Goal: Task Accomplishment & Management: Complete application form

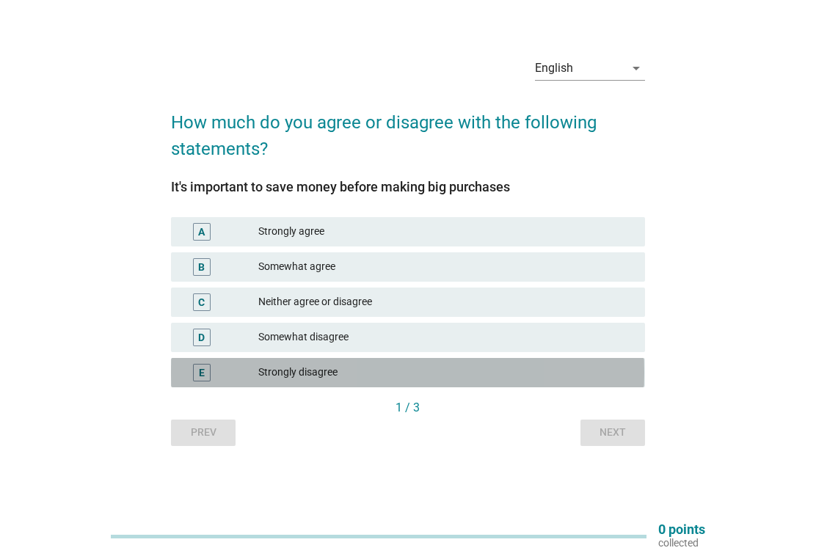
scroll to position [38, 0]
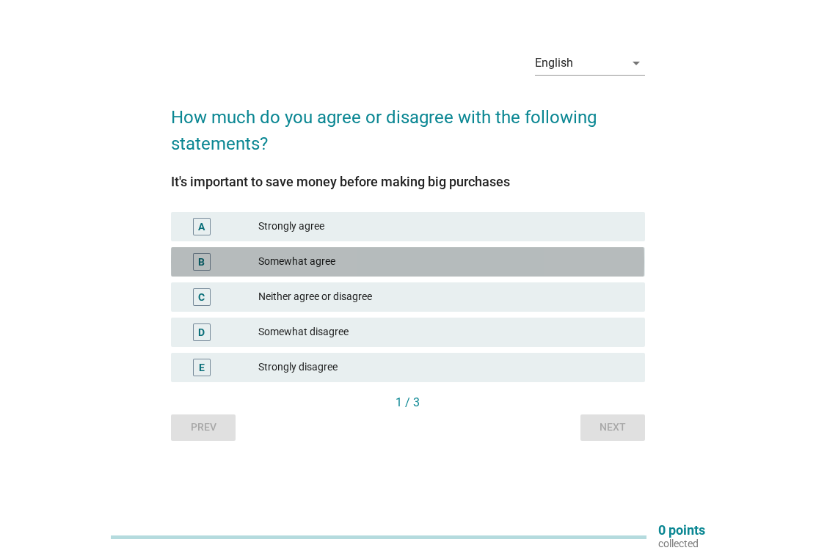
click at [407, 263] on div "Somewhat agree" at bounding box center [445, 262] width 375 height 18
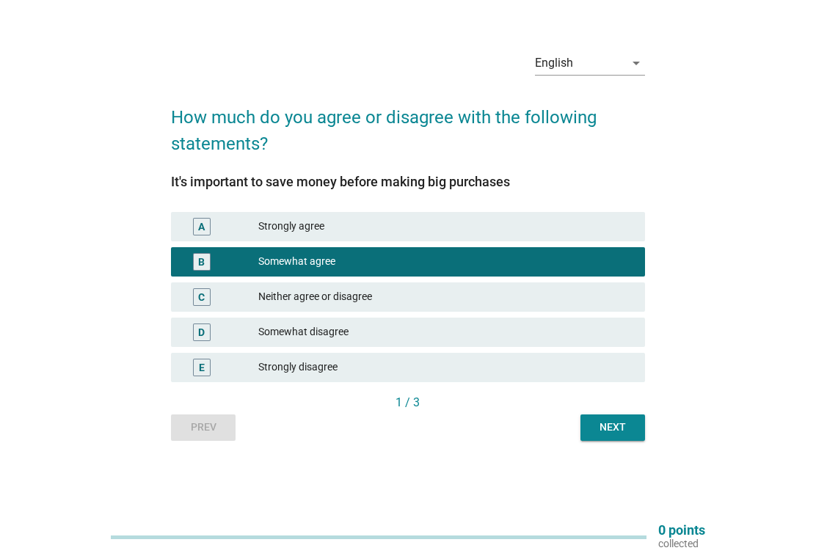
click at [617, 429] on div "Next" at bounding box center [612, 427] width 41 height 15
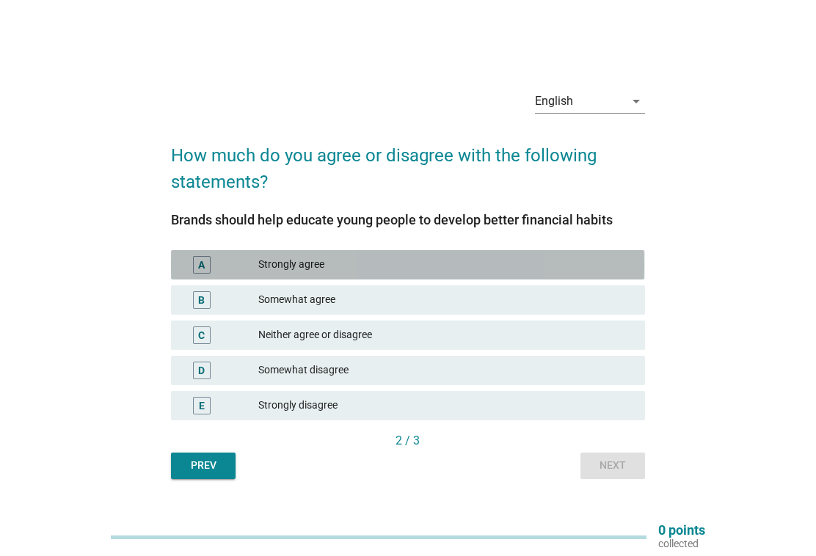
click at [459, 264] on div "Strongly agree" at bounding box center [445, 265] width 375 height 18
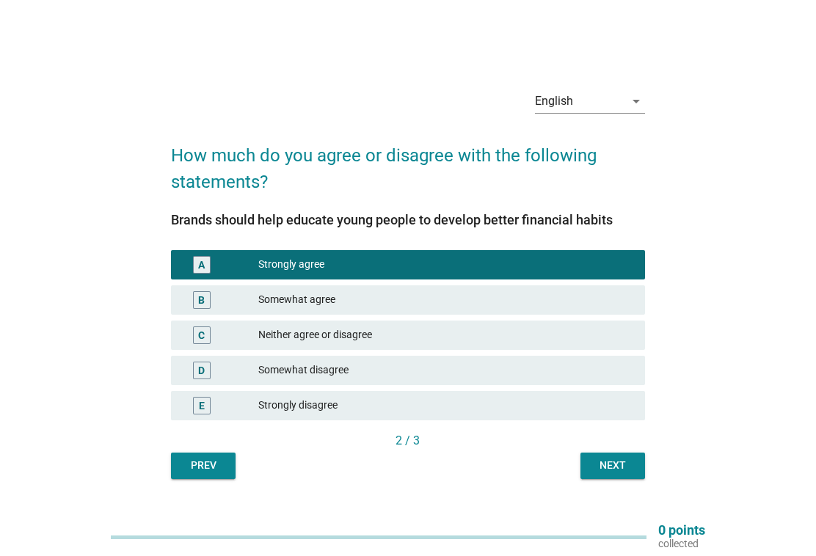
click at [611, 467] on div "Next" at bounding box center [612, 465] width 41 height 15
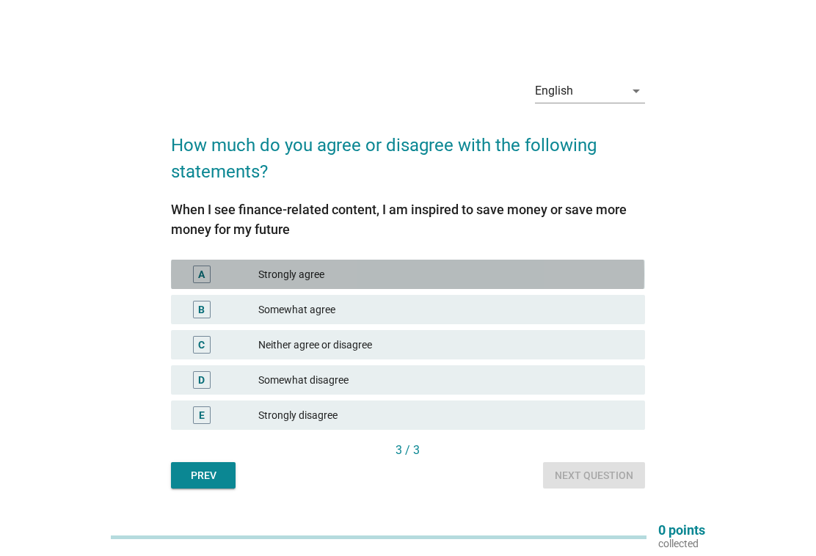
click at [429, 266] on div "Strongly agree" at bounding box center [445, 275] width 375 height 18
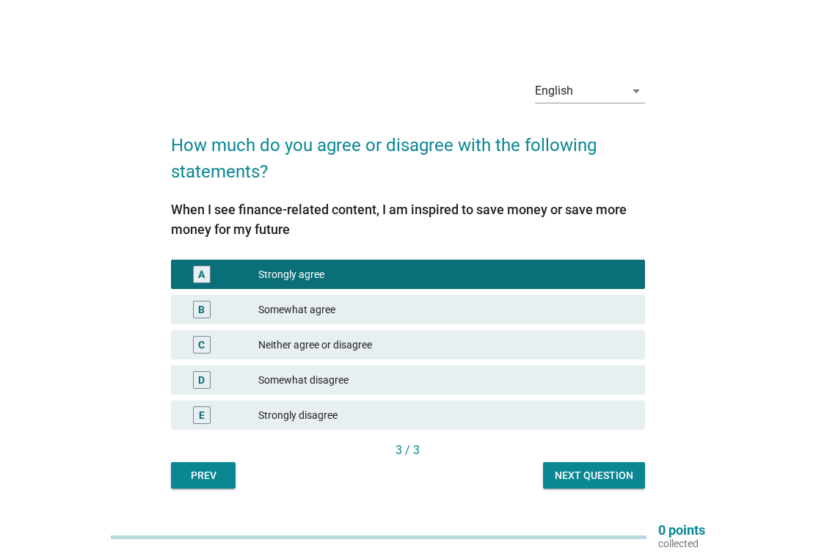
click at [607, 472] on div "Next question" at bounding box center [594, 475] width 79 height 15
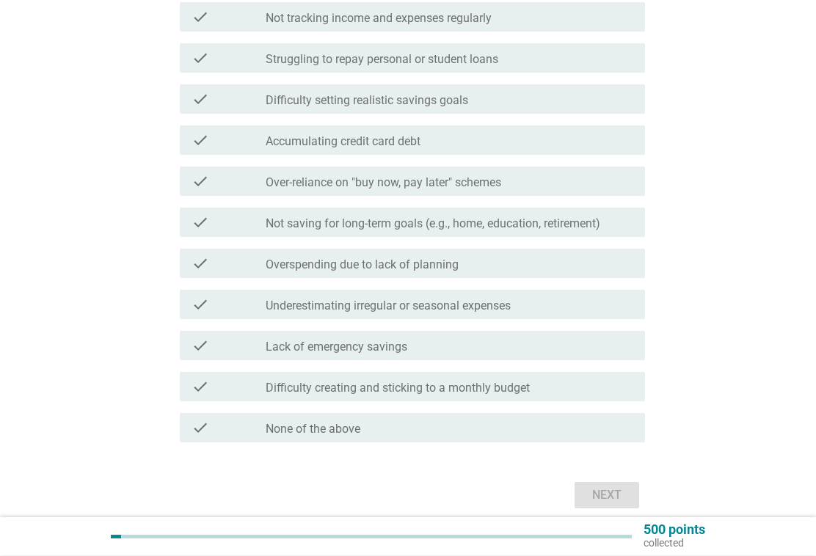
scroll to position [305, 0]
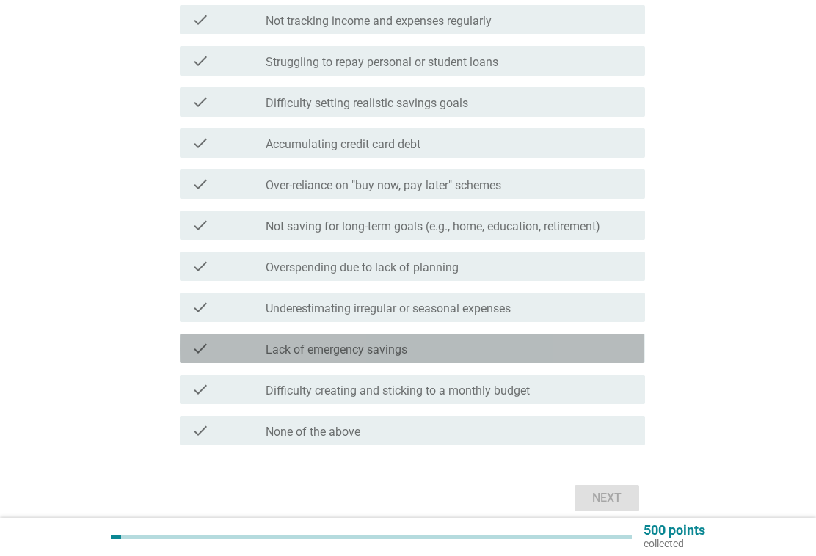
click at [496, 349] on div "check_box_outline_blank Lack of emergency savings" at bounding box center [450, 349] width 368 height 18
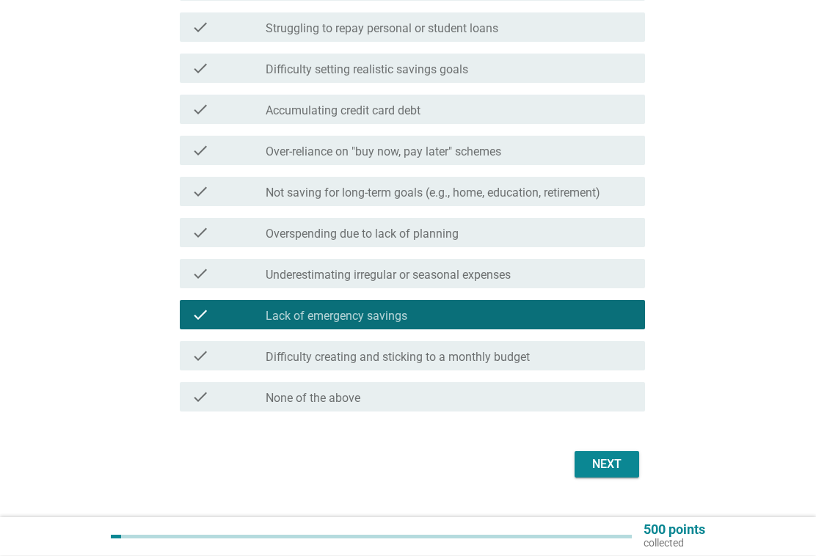
scroll to position [337, 0]
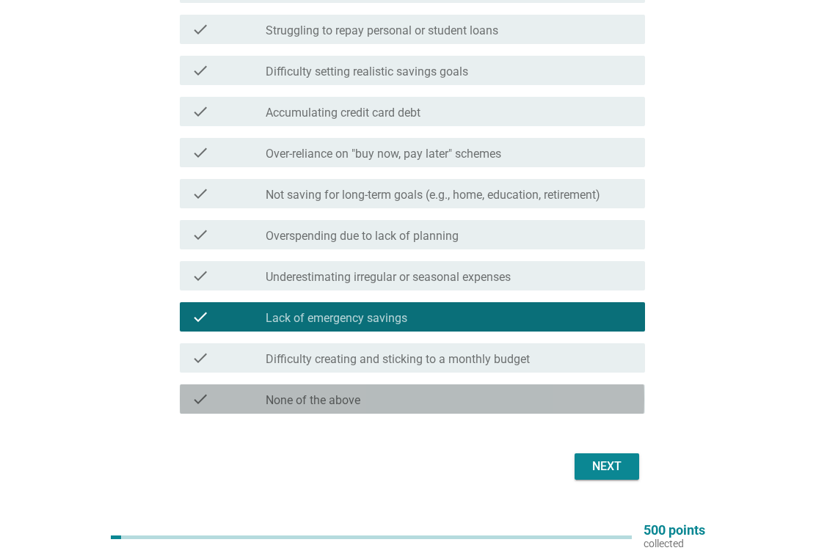
click at [412, 398] on div "check_box_outline_blank None of the above" at bounding box center [450, 400] width 368 height 18
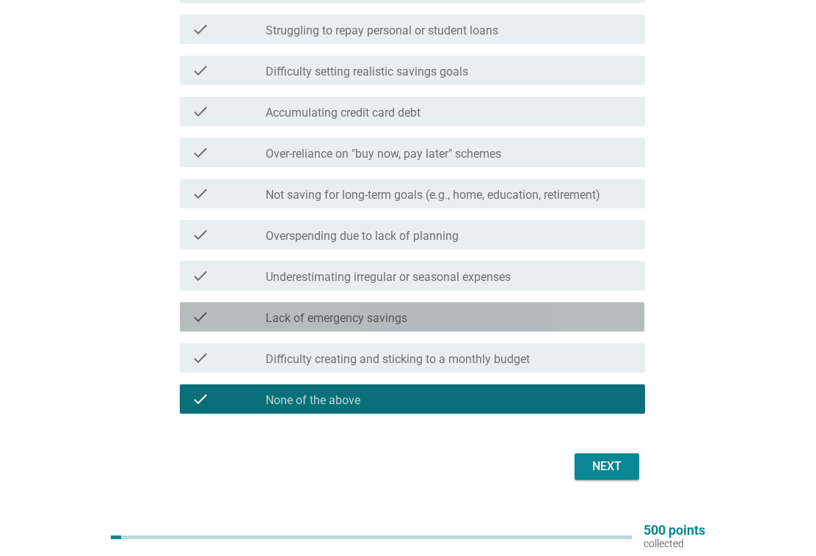
click at [495, 327] on div "check check_box_outline_blank Lack of emergency savings" at bounding box center [412, 316] width 465 height 29
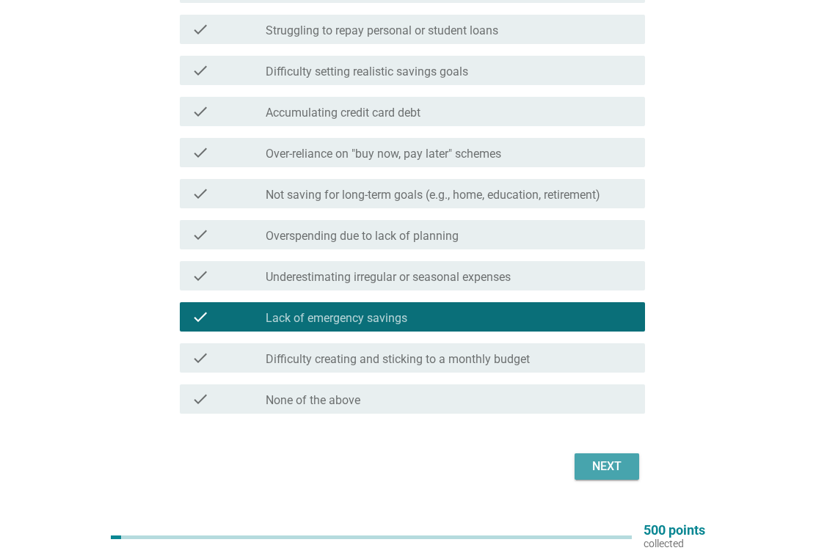
click at [623, 471] on div "Next" at bounding box center [607, 467] width 41 height 18
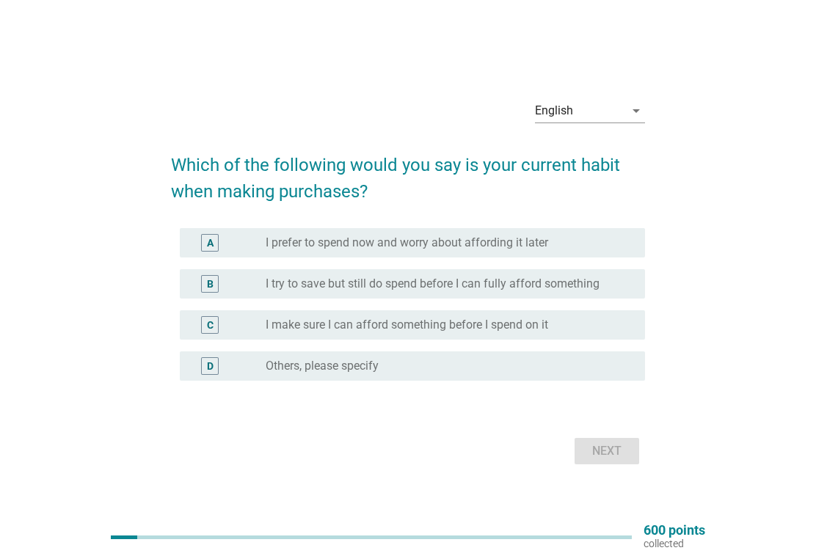
click at [581, 289] on label "I try to save but still do spend before I can fully afford something" at bounding box center [433, 284] width 334 height 15
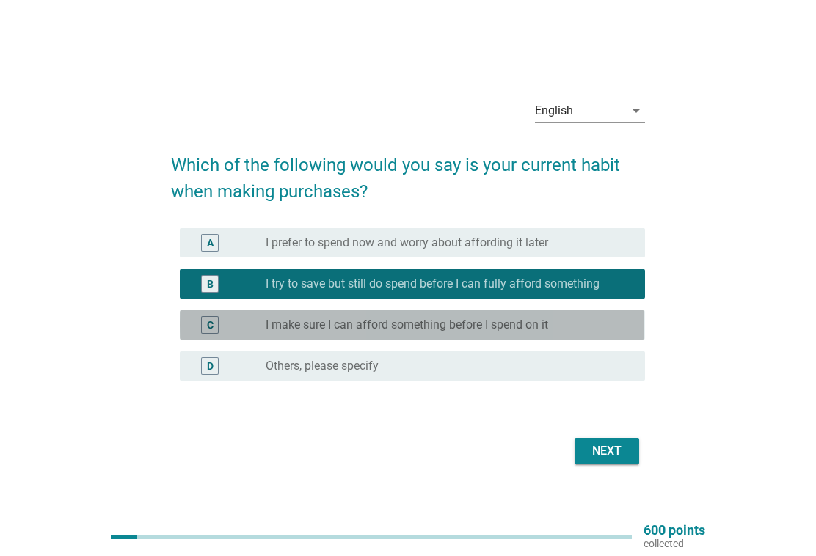
click at [537, 314] on div "C radio_button_unchecked I make sure I can afford something before I spend on it" at bounding box center [412, 325] width 465 height 29
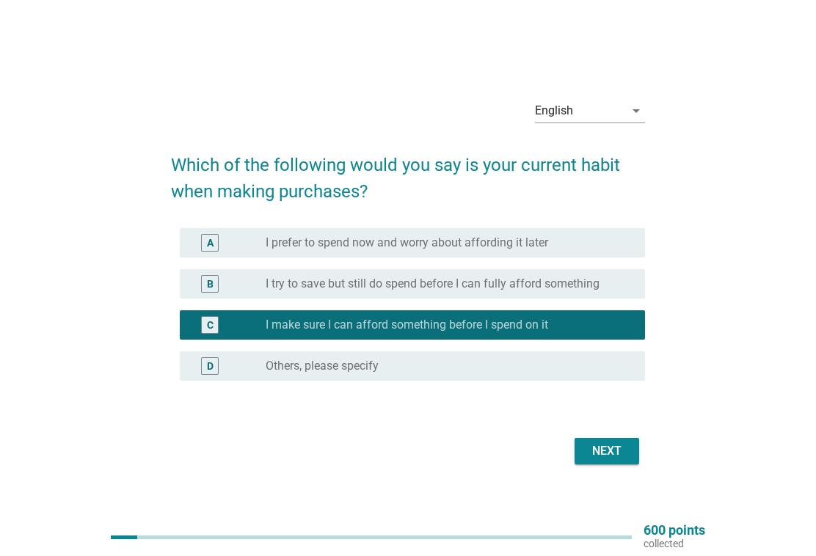
click at [621, 454] on div "Next" at bounding box center [607, 452] width 41 height 18
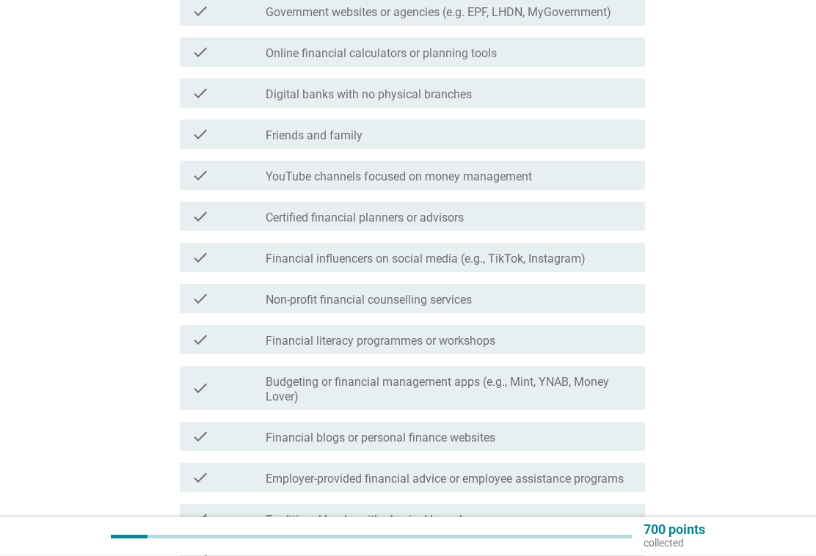
scroll to position [341, 0]
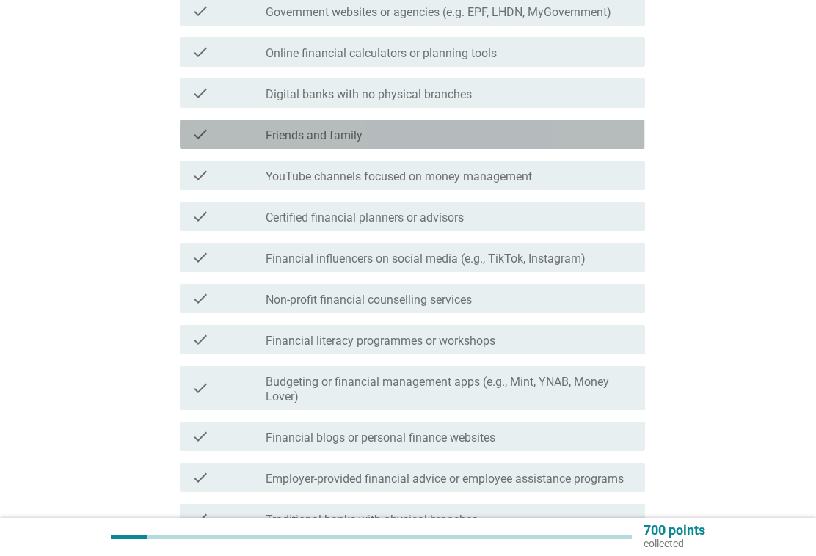
click at [547, 140] on div "check_box_outline_blank Friends and family" at bounding box center [450, 135] width 368 height 18
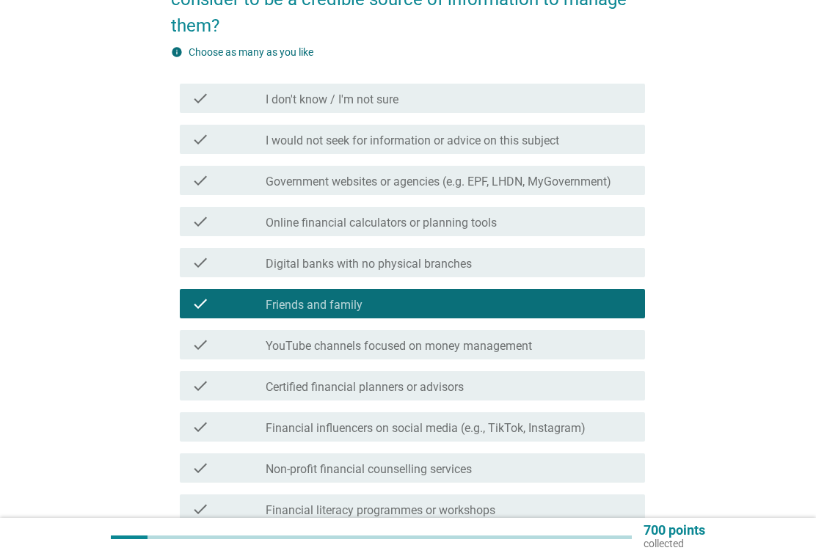
scroll to position [170, 0]
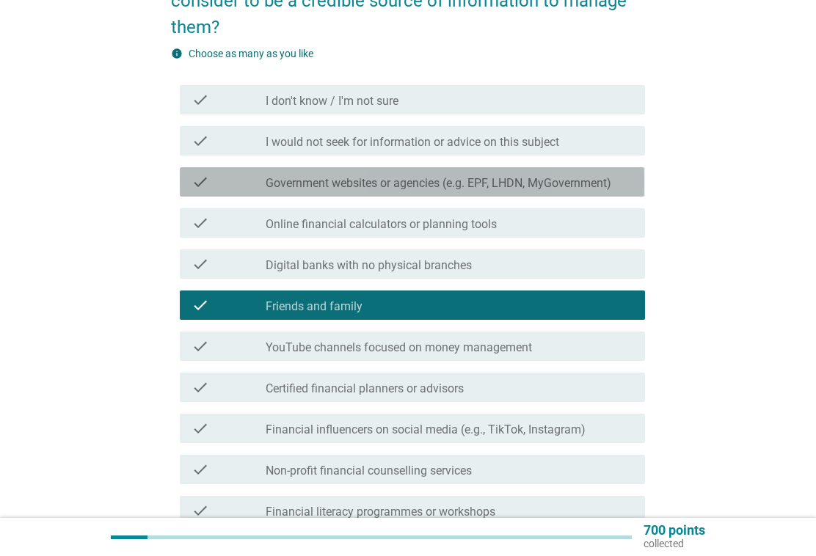
click at [585, 178] on label "Government websites or agencies (e.g. EPF, LHDN, MyGovernment)" at bounding box center [439, 183] width 346 height 15
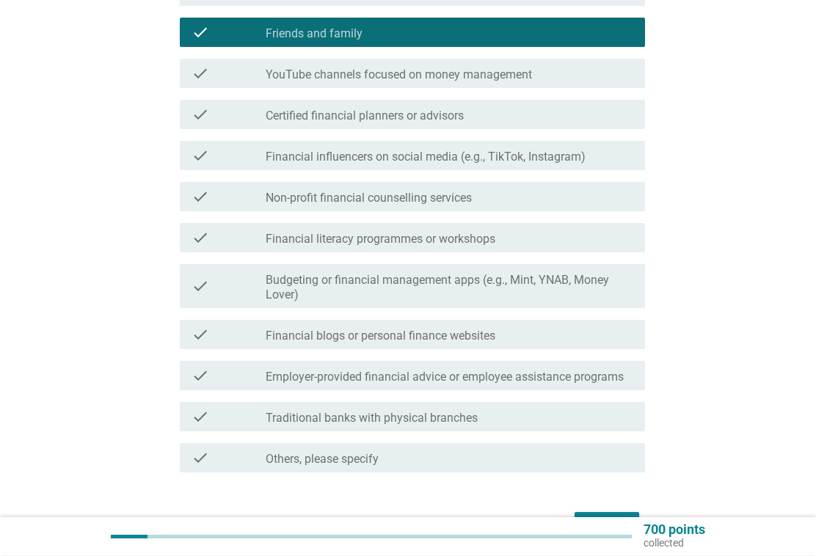
scroll to position [534, 0]
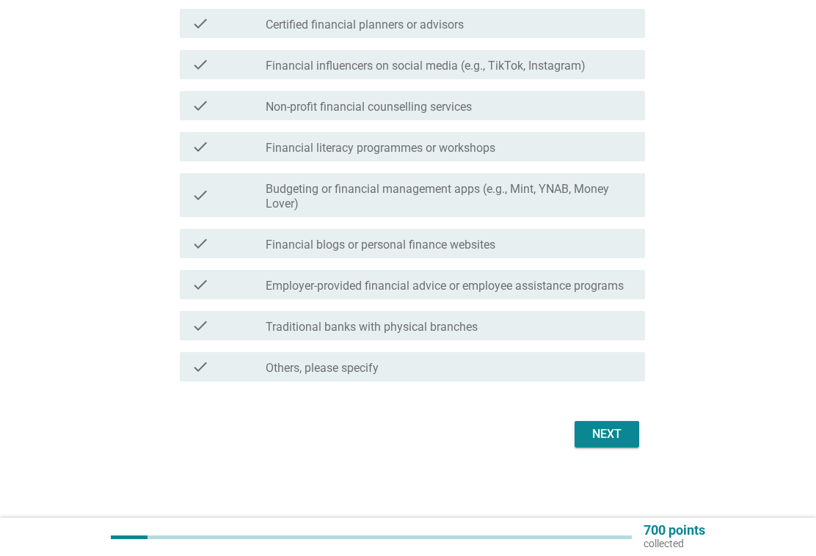
click at [614, 445] on button "Next" at bounding box center [607, 434] width 65 height 26
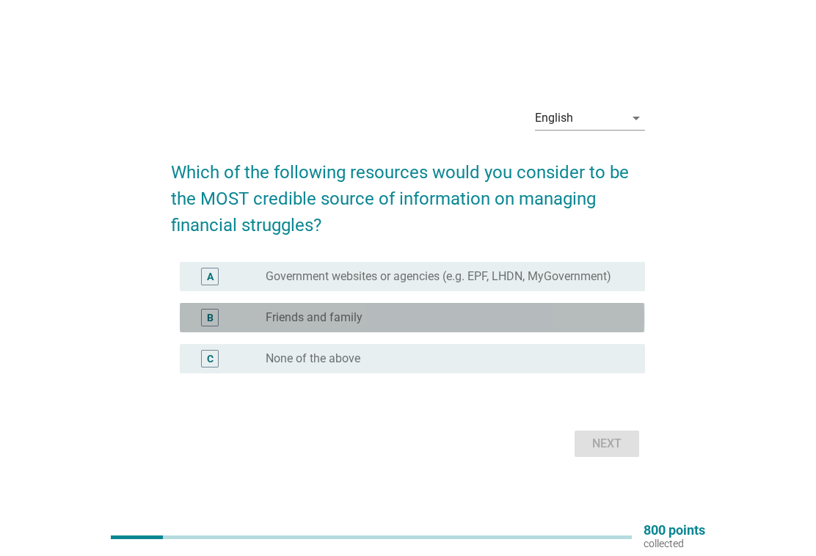
click at [454, 312] on div "radio_button_unchecked Friends and family" at bounding box center [444, 318] width 356 height 15
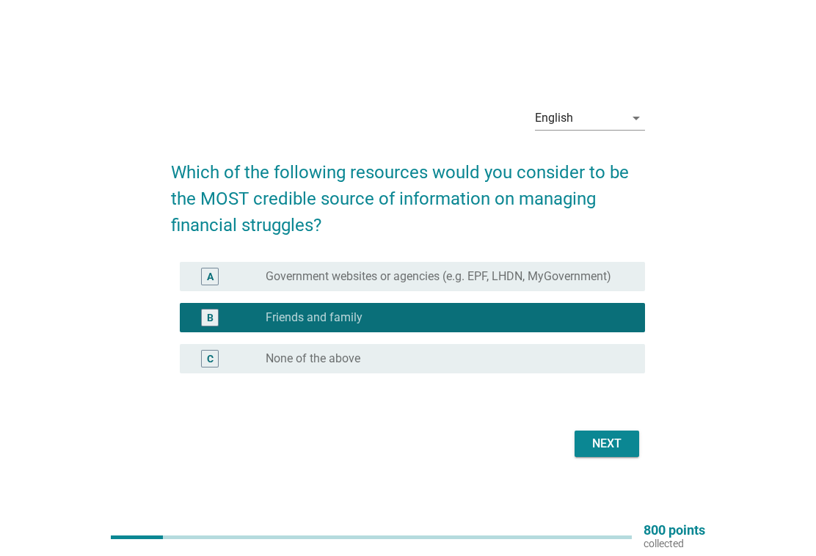
click at [605, 451] on div "Next" at bounding box center [607, 444] width 41 height 18
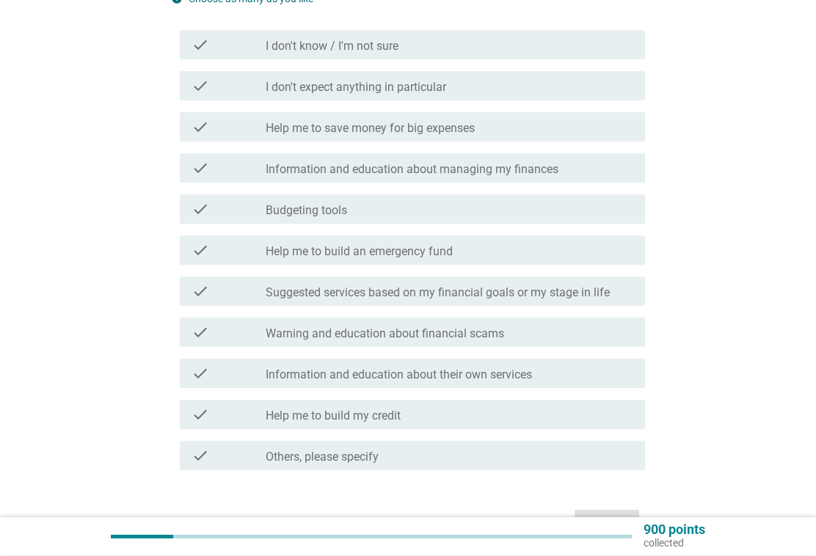
scroll to position [196, 0]
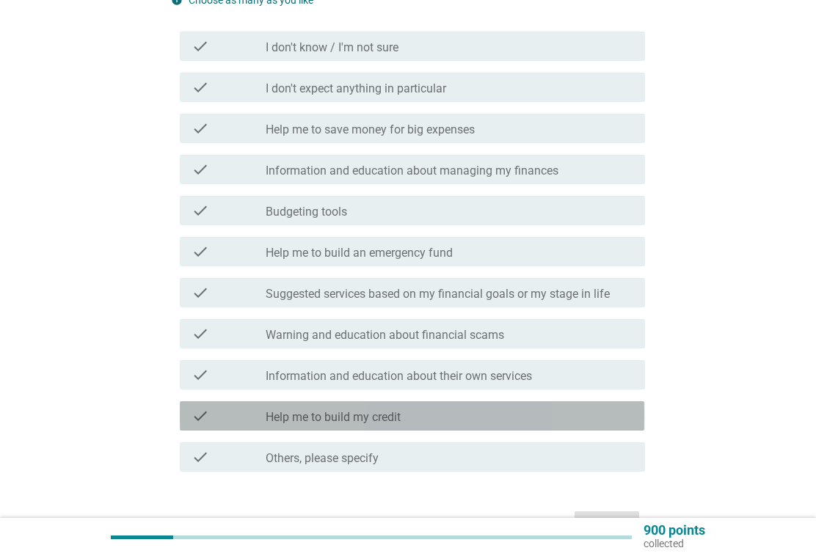
click at [364, 418] on label "Help me to build my credit" at bounding box center [333, 417] width 135 height 15
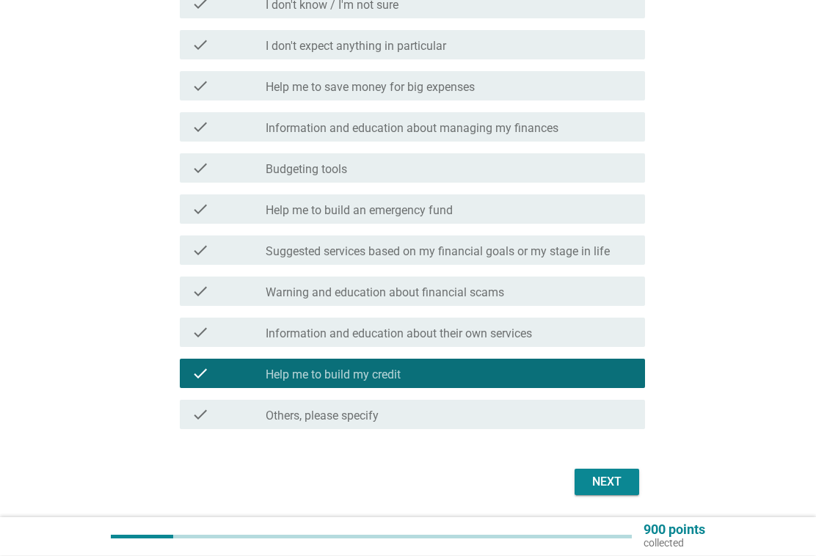
scroll to position [240, 0]
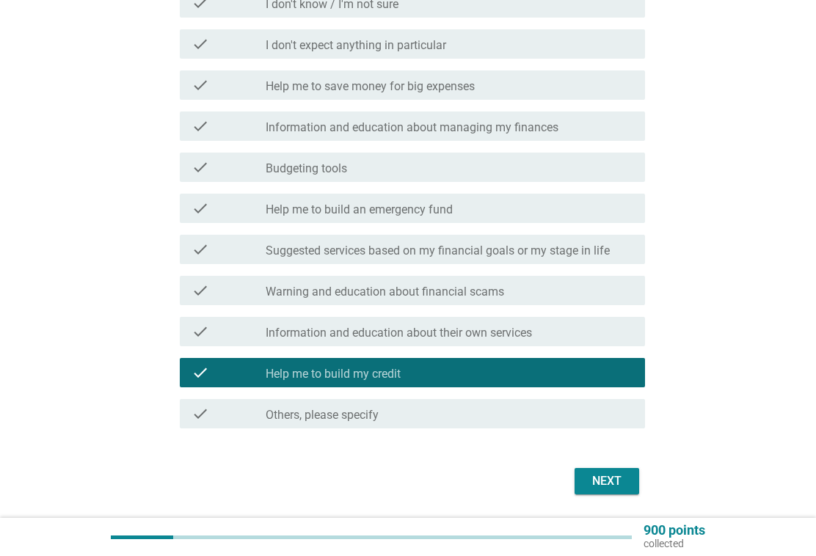
click at [545, 173] on div "check_box_outline_blank Budgeting tools" at bounding box center [450, 168] width 368 height 18
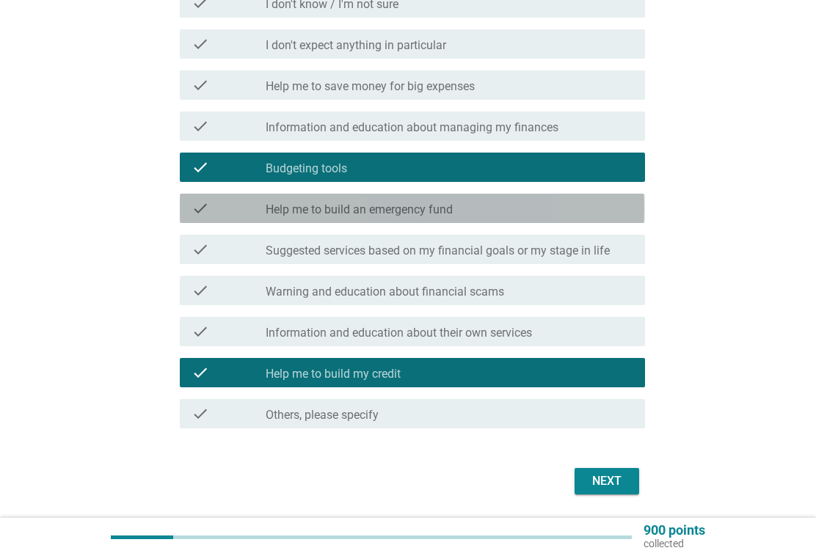
click at [573, 204] on div "check_box_outline_blank Help me to build an emergency fund" at bounding box center [450, 209] width 368 height 18
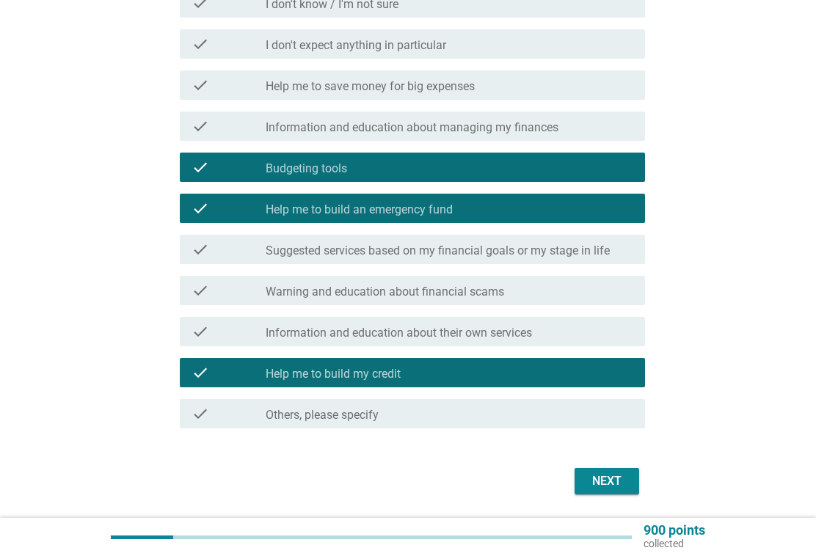
click at [612, 478] on div "Next" at bounding box center [607, 482] width 41 height 18
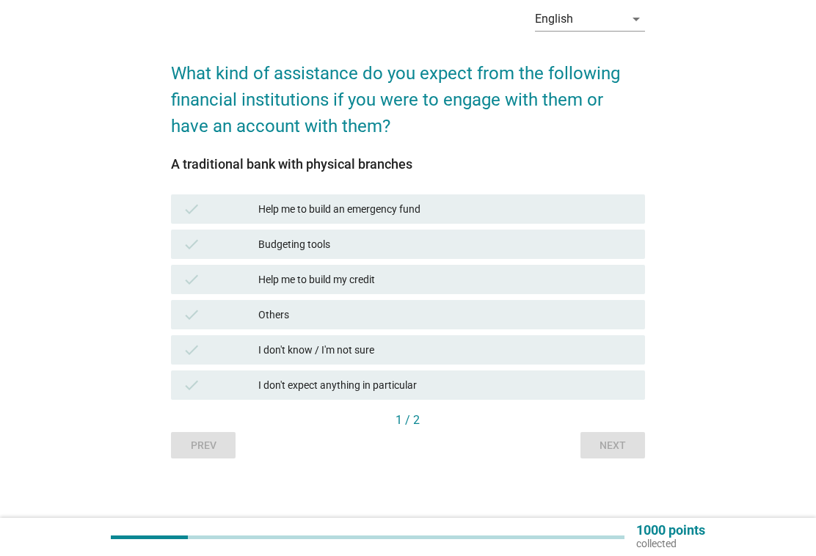
scroll to position [70, 0]
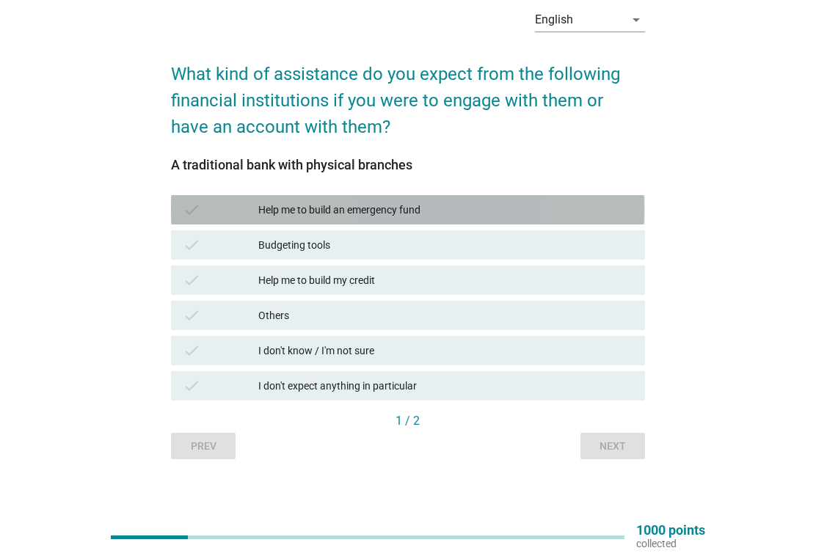
click at [515, 212] on div "Help me to build an emergency fund" at bounding box center [445, 210] width 375 height 18
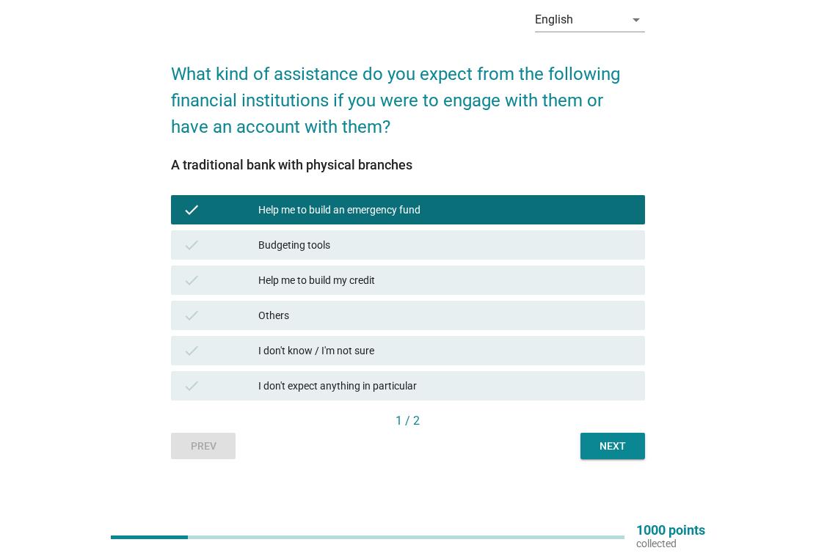
click at [622, 447] on div "Next" at bounding box center [612, 446] width 41 height 15
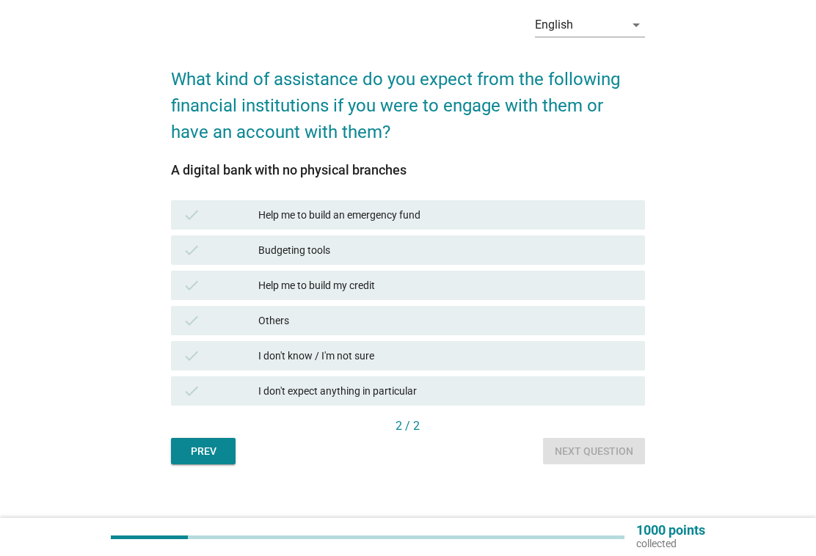
scroll to position [77, 0]
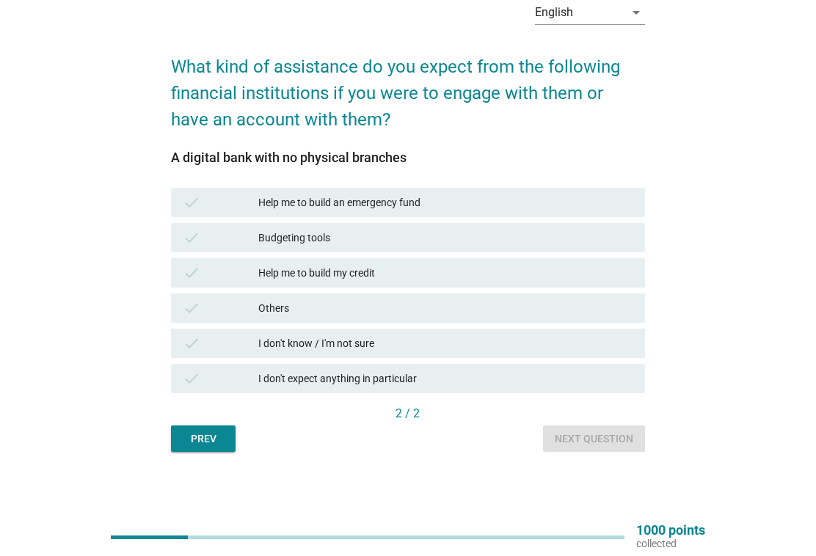
click at [486, 266] on div "Help me to build my credit" at bounding box center [445, 273] width 375 height 18
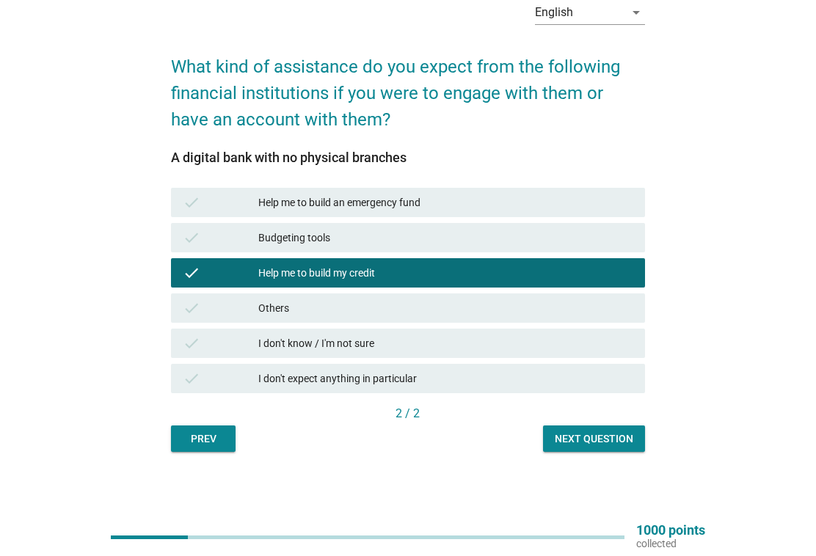
click at [579, 197] on div "Help me to build an emergency fund" at bounding box center [445, 203] width 375 height 18
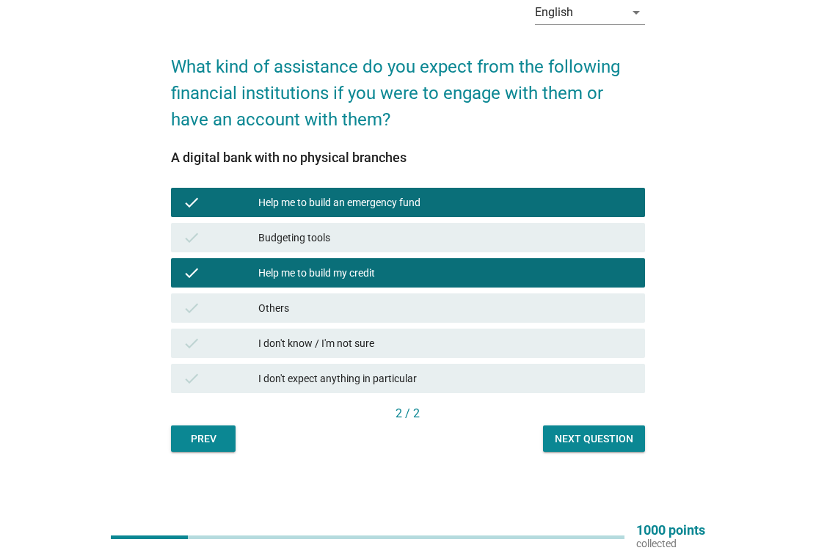
click at [620, 436] on div "Next question" at bounding box center [594, 439] width 79 height 15
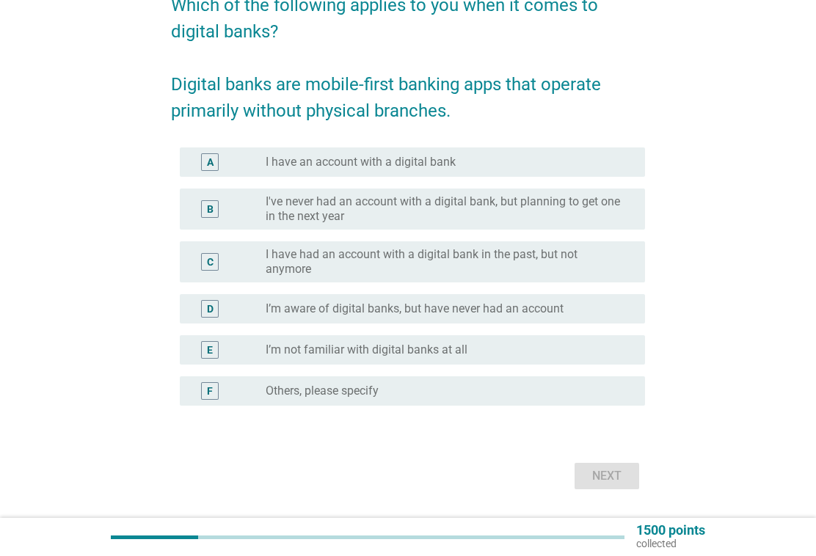
scroll to position [137, 0]
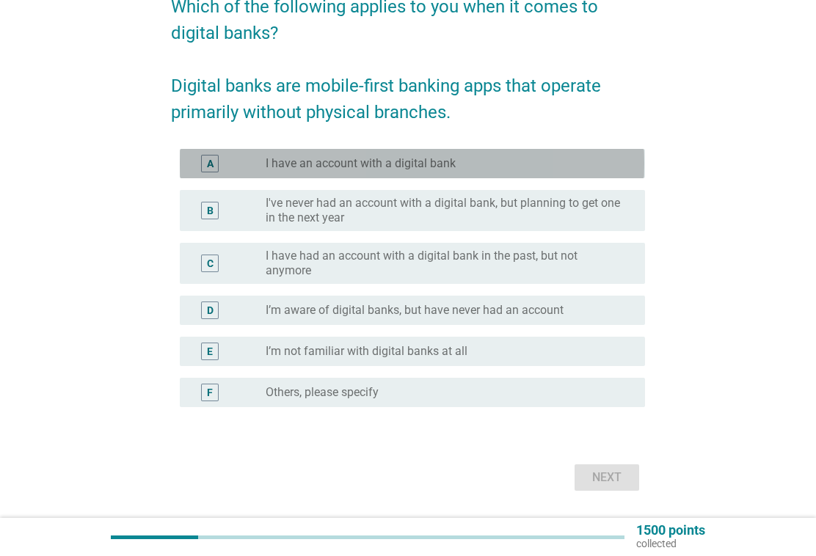
click at [542, 159] on div "radio_button_unchecked I have an account with a digital bank" at bounding box center [444, 163] width 356 height 15
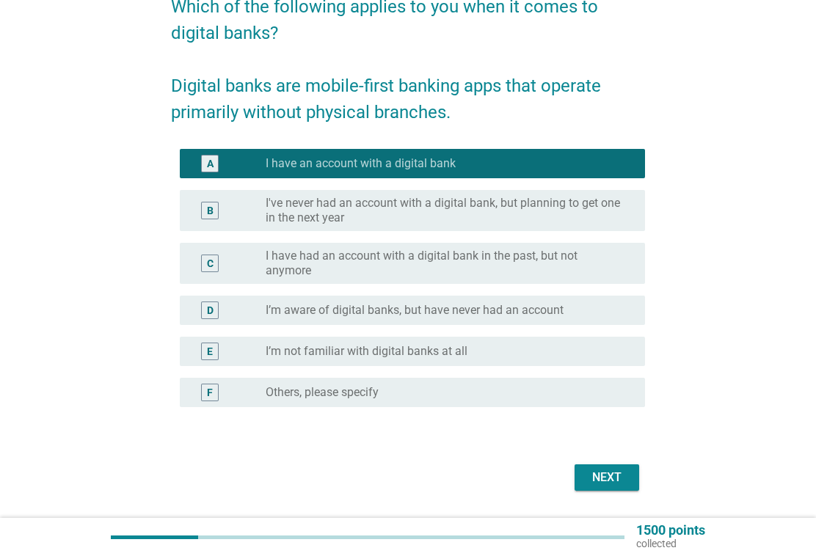
click at [621, 479] on div "Next" at bounding box center [607, 478] width 41 height 18
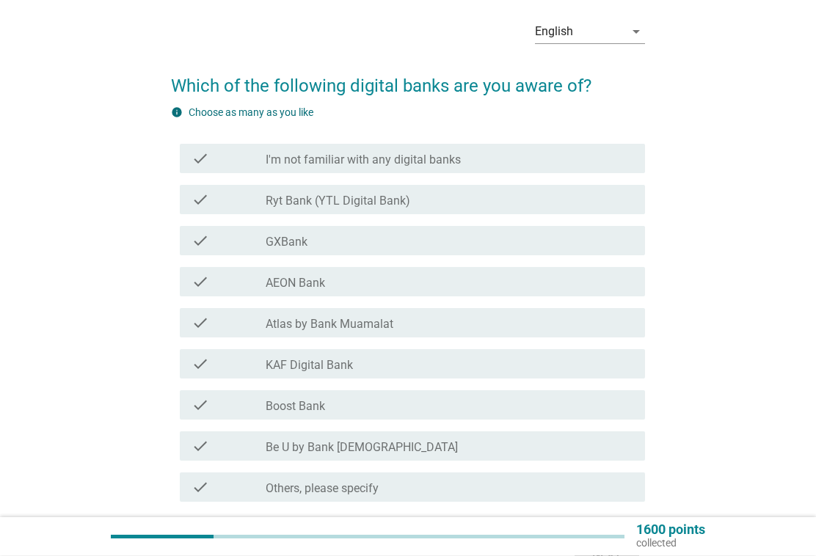
scroll to position [59, 0]
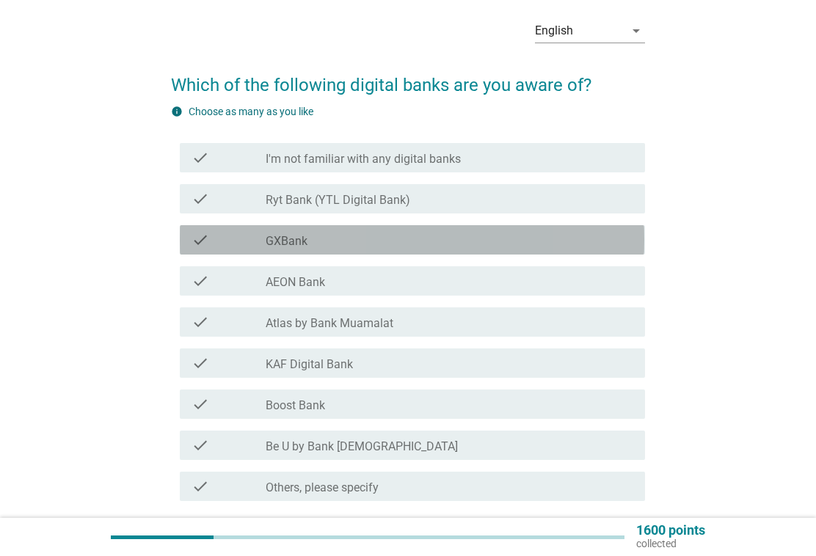
click at [570, 231] on div "check check_box_outline_blank GXBank" at bounding box center [412, 239] width 465 height 29
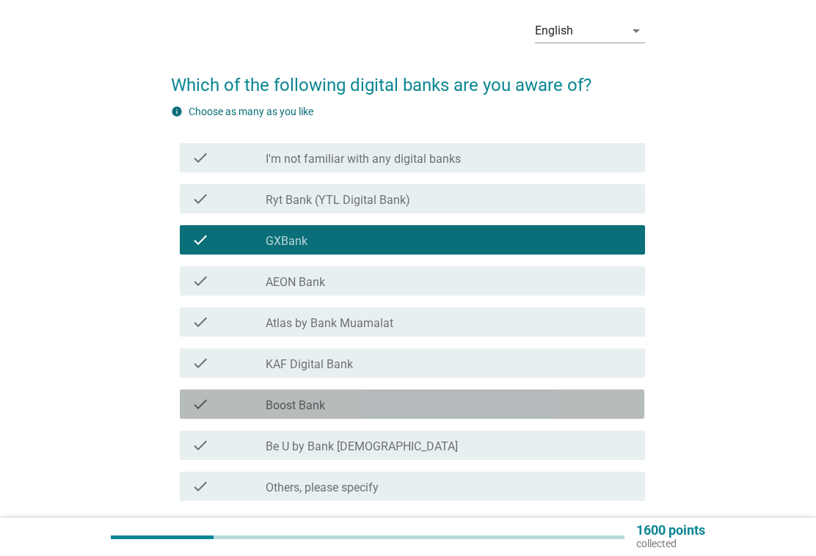
click at [451, 404] on div "check_box_outline_blank Boost Bank" at bounding box center [450, 405] width 368 height 18
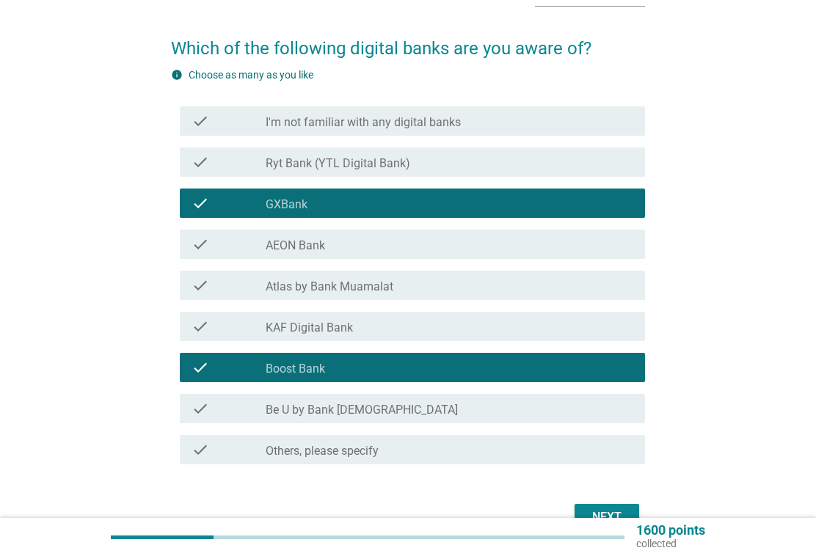
scroll to position [178, 0]
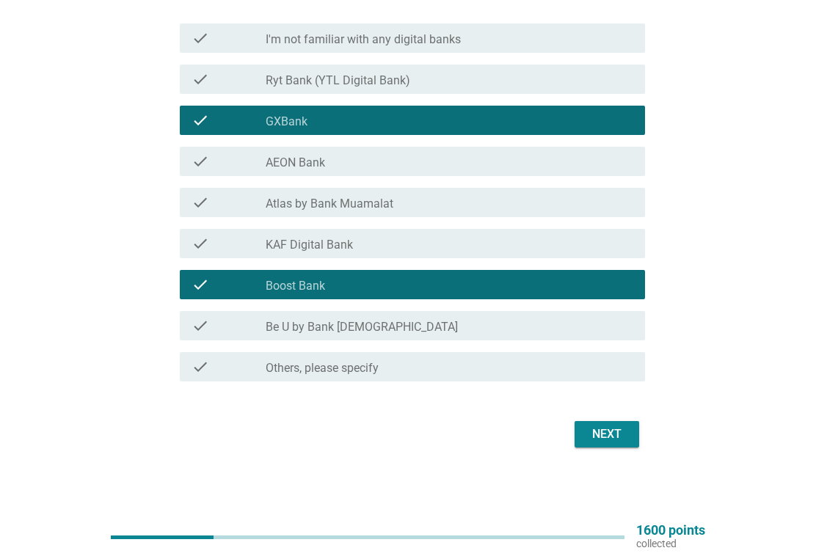
click at [612, 438] on div "Next" at bounding box center [607, 435] width 41 height 18
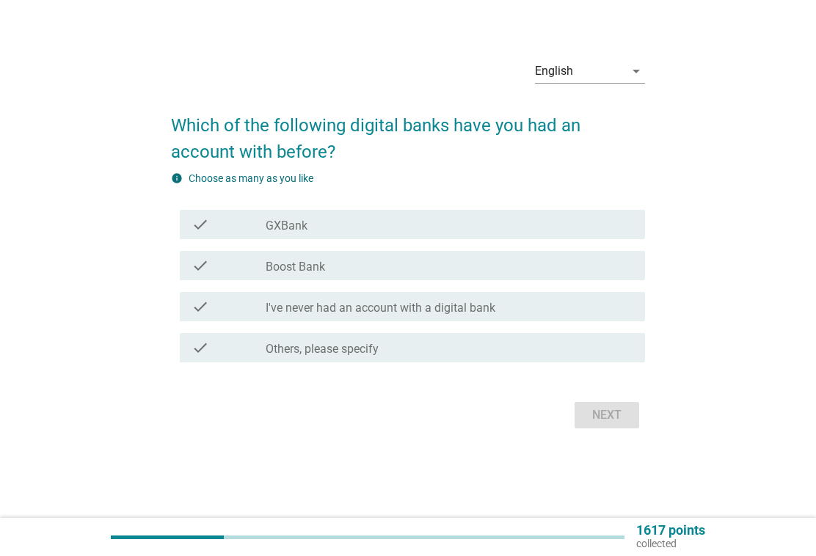
scroll to position [0, 0]
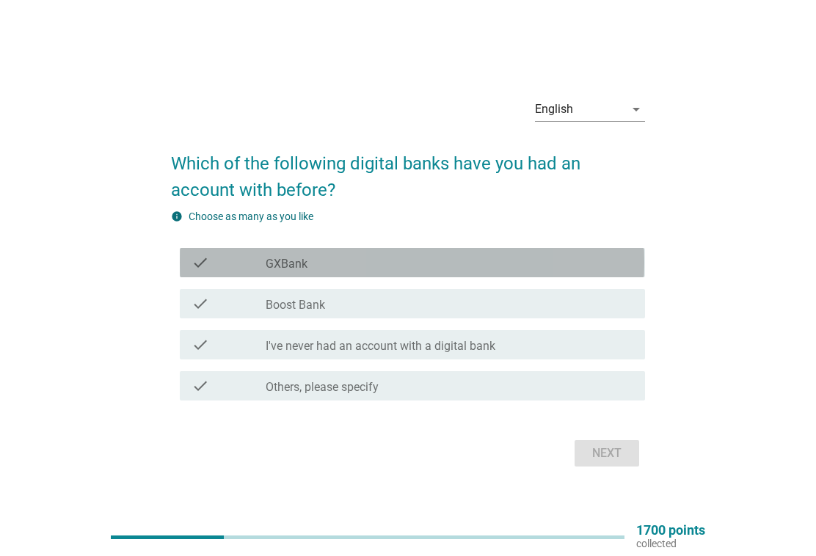
click at [479, 259] on div "check_box_outline_blank GXBank" at bounding box center [450, 263] width 368 height 18
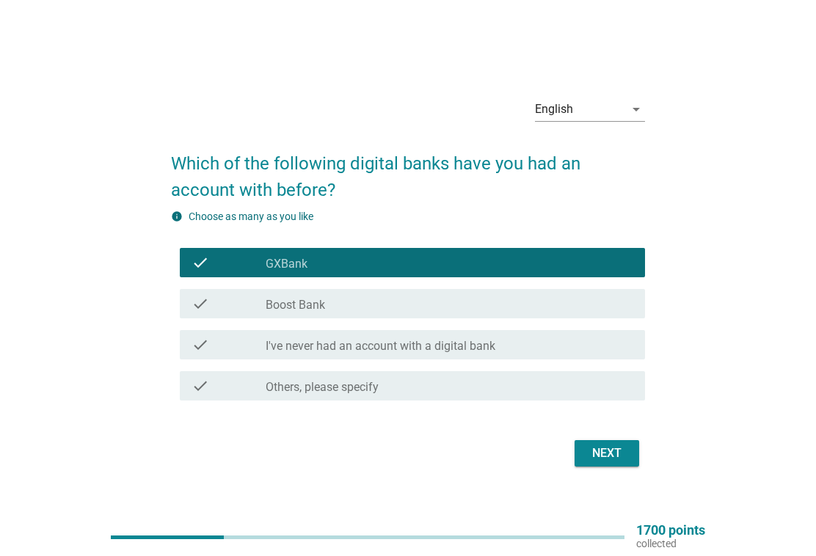
click at [451, 300] on div "check_box_outline_blank Boost Bank" at bounding box center [450, 304] width 368 height 18
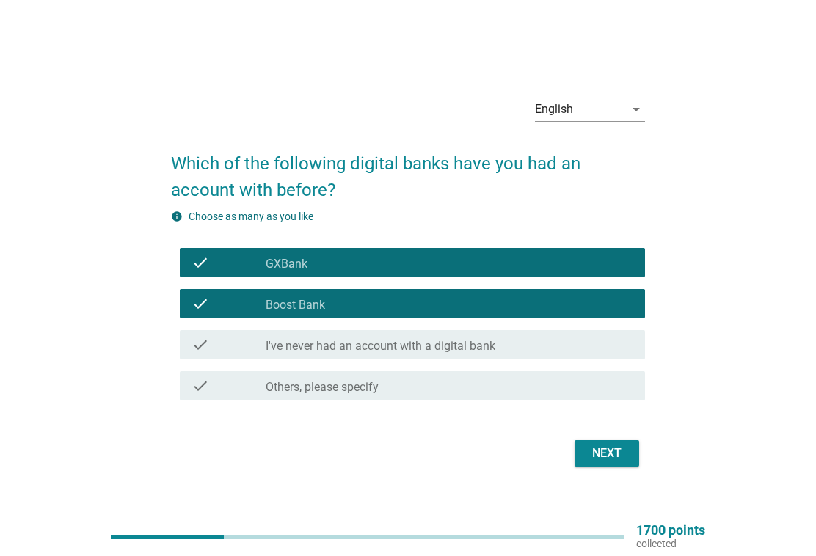
click at [620, 454] on div "Next" at bounding box center [607, 454] width 41 height 18
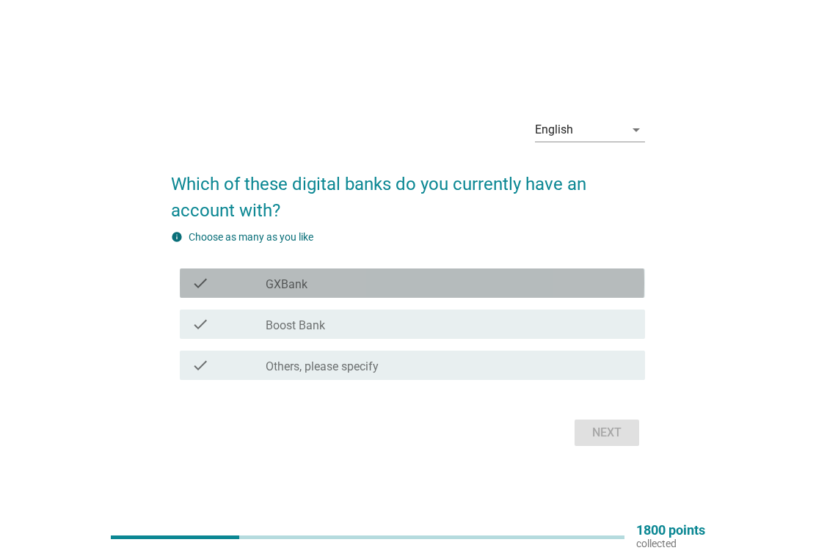
click at [447, 280] on div "check_box_outline_blank GXBank" at bounding box center [450, 284] width 368 height 18
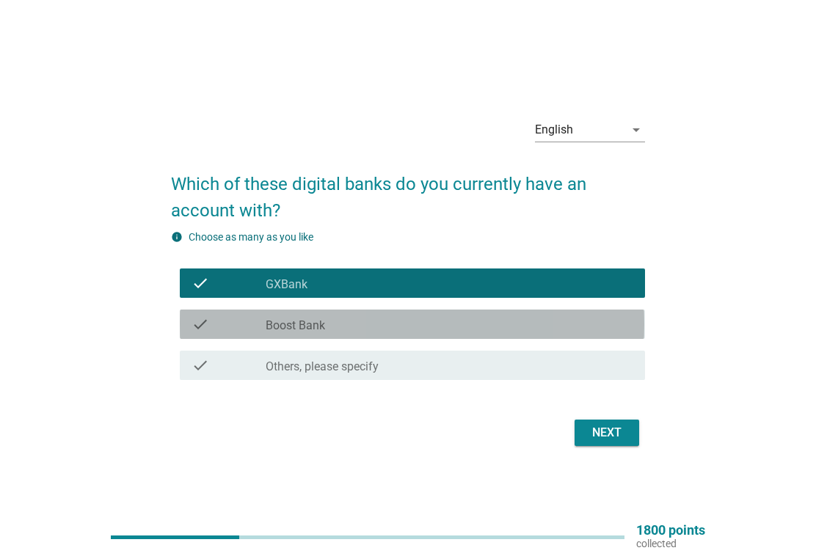
click at [544, 327] on div "check_box_outline_blank Boost Bank" at bounding box center [450, 325] width 368 height 18
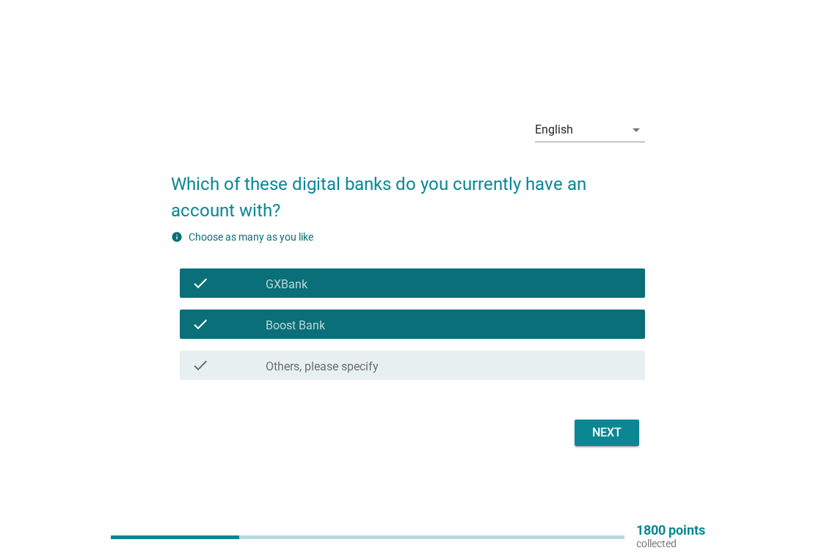
click at [617, 429] on div "Next" at bounding box center [607, 433] width 41 height 18
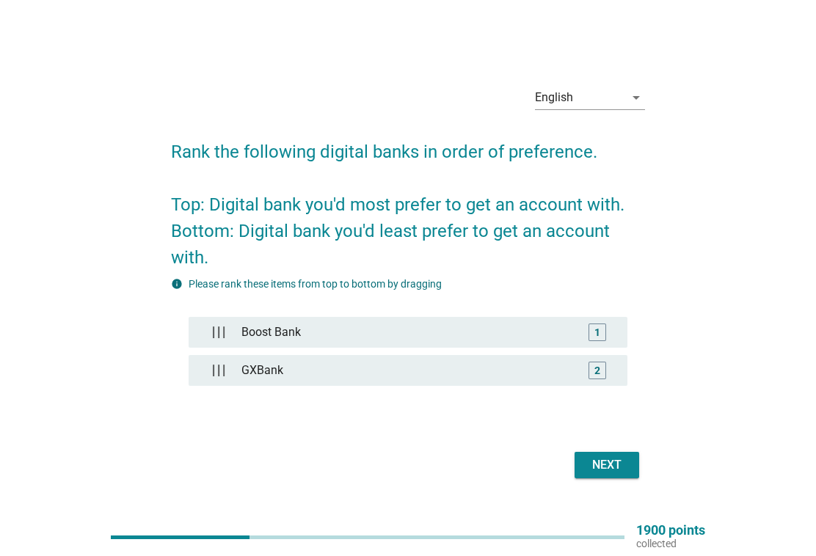
click at [600, 365] on div "2" at bounding box center [598, 370] width 6 height 15
click at [616, 471] on div "Next" at bounding box center [607, 466] width 41 height 18
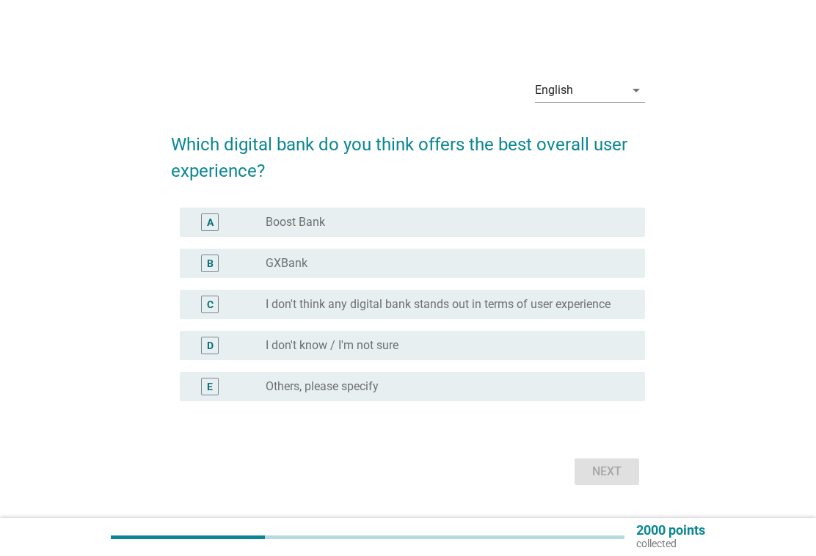
click at [716, 269] on div "English arrow_drop_down Which digital bank do you think offers the best overall…" at bounding box center [408, 278] width 746 height 446
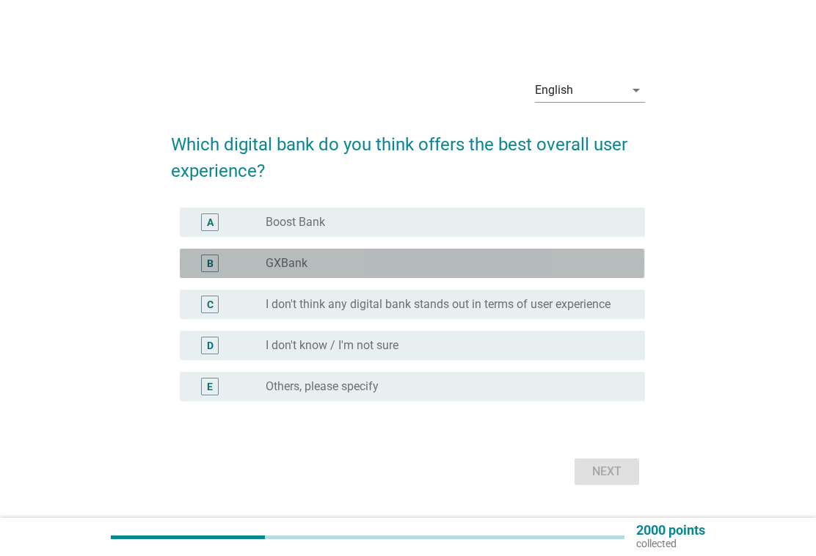
click at [228, 268] on div "B" at bounding box center [210, 264] width 37 height 18
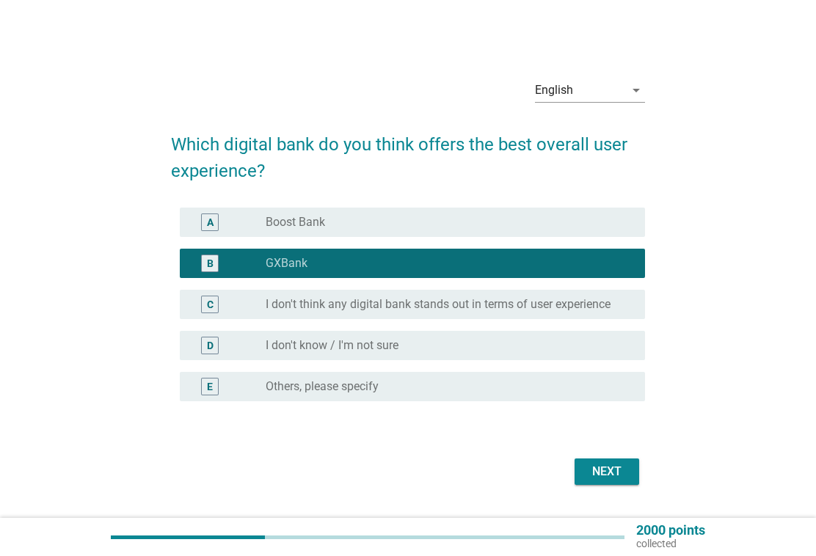
click at [623, 476] on div "Next" at bounding box center [607, 472] width 41 height 18
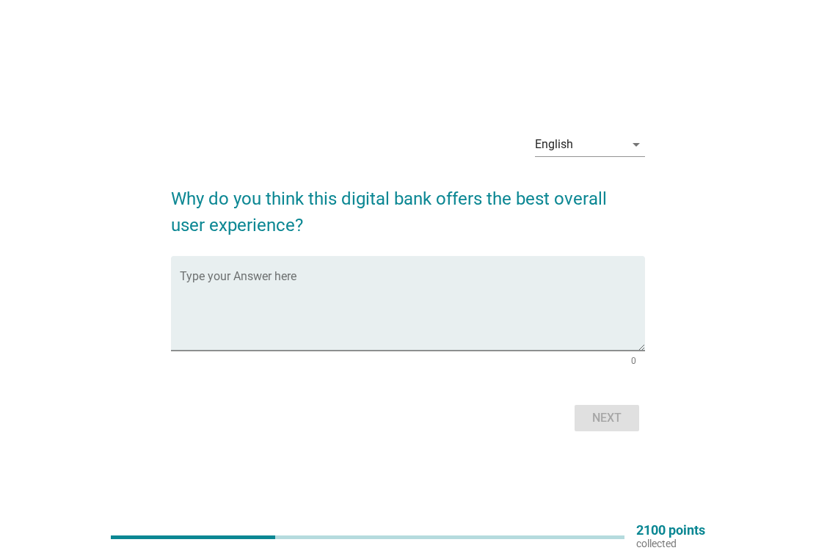
click at [369, 308] on textarea "Type your Answer here" at bounding box center [412, 312] width 465 height 77
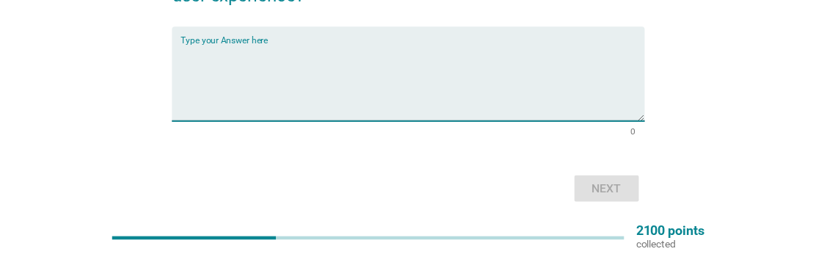
scroll to position [175, 0]
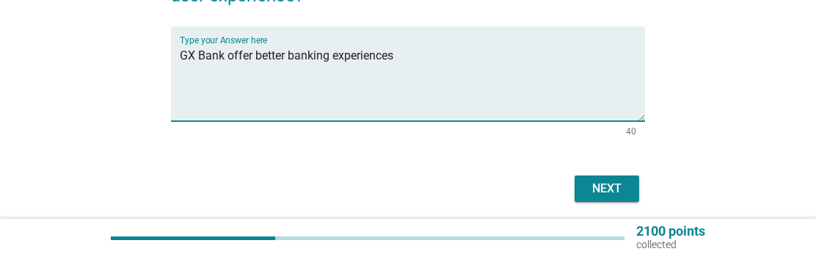
type textarea "GX Bank offer better banking experiences"
click at [609, 197] on button "Next" at bounding box center [607, 188] width 65 height 26
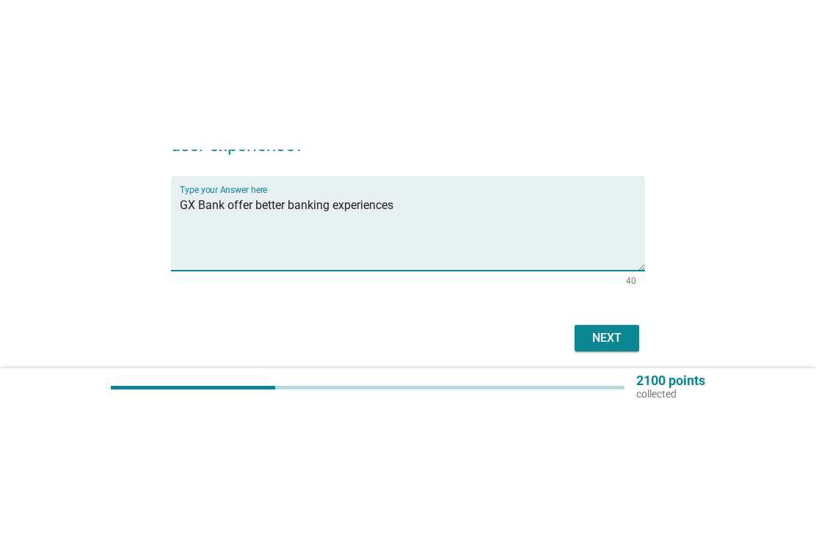
scroll to position [0, 0]
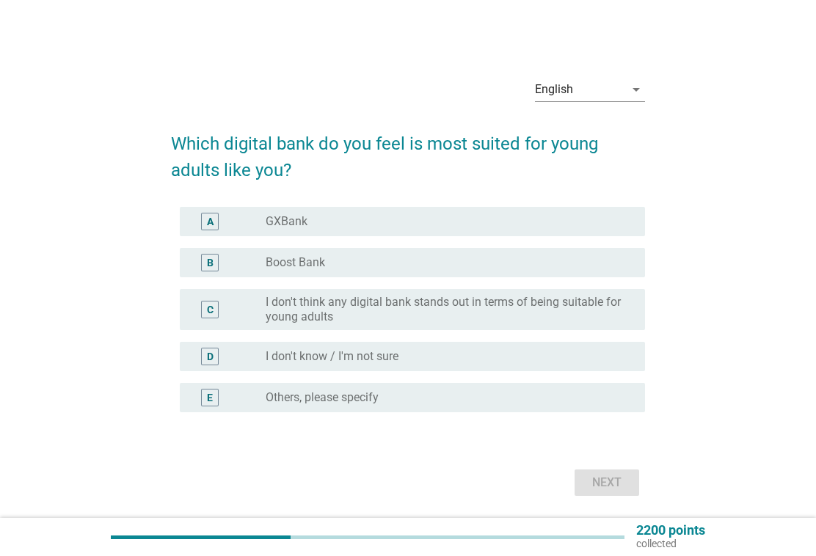
click at [493, 215] on div "radio_button_unchecked GXBank" at bounding box center [444, 221] width 356 height 15
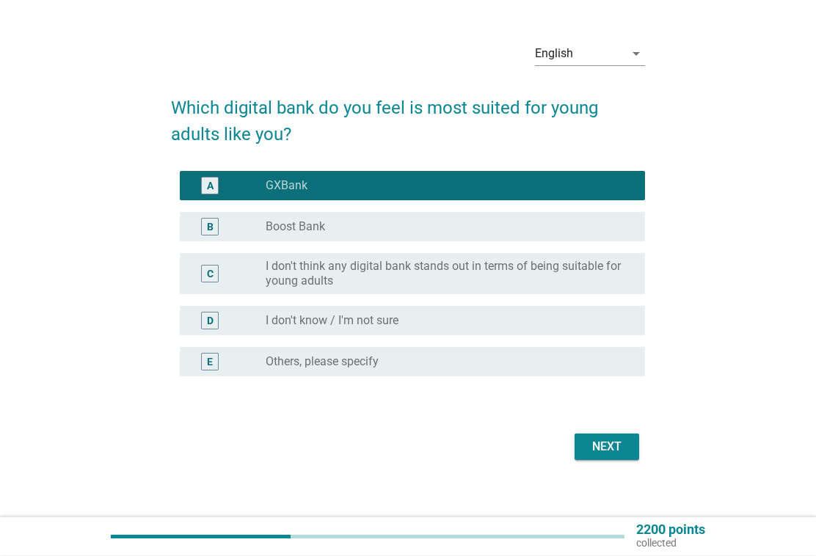
scroll to position [36, 0]
click at [605, 449] on div "Next" at bounding box center [607, 447] width 41 height 18
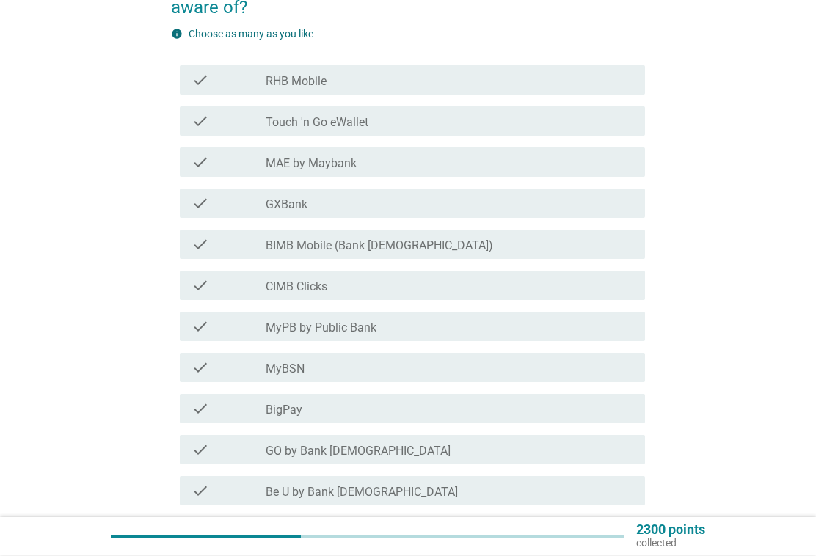
scroll to position [162, 0]
click at [676, 251] on div "English arrow_drop_down Which of the following banking or financial apps are yo…" at bounding box center [408, 364] width 746 height 943
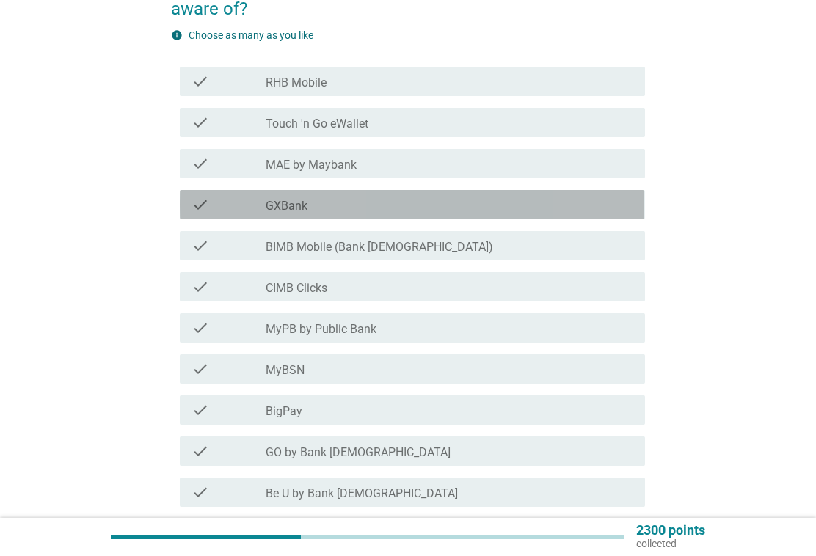
click at [520, 206] on div "check_box_outline_blank GXBank" at bounding box center [450, 205] width 368 height 18
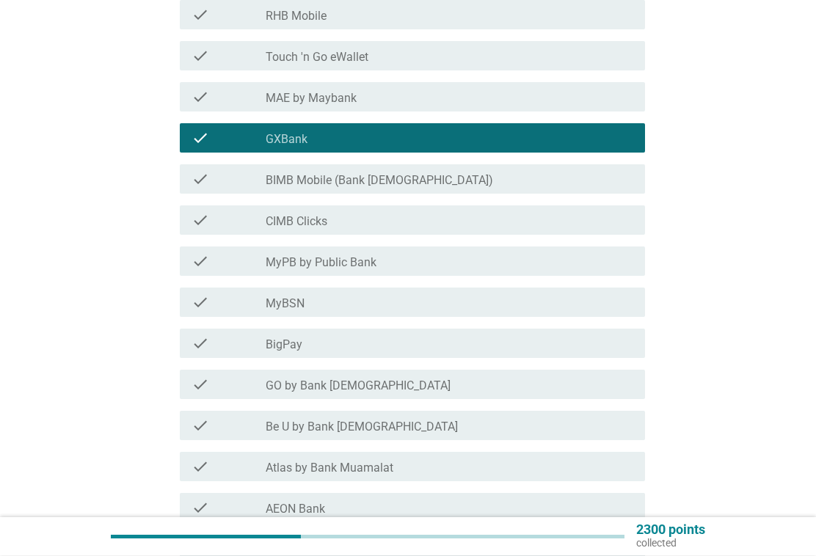
click at [595, 68] on div "check check_box_outline_blank Touch 'n Go eWallet" at bounding box center [412, 56] width 465 height 29
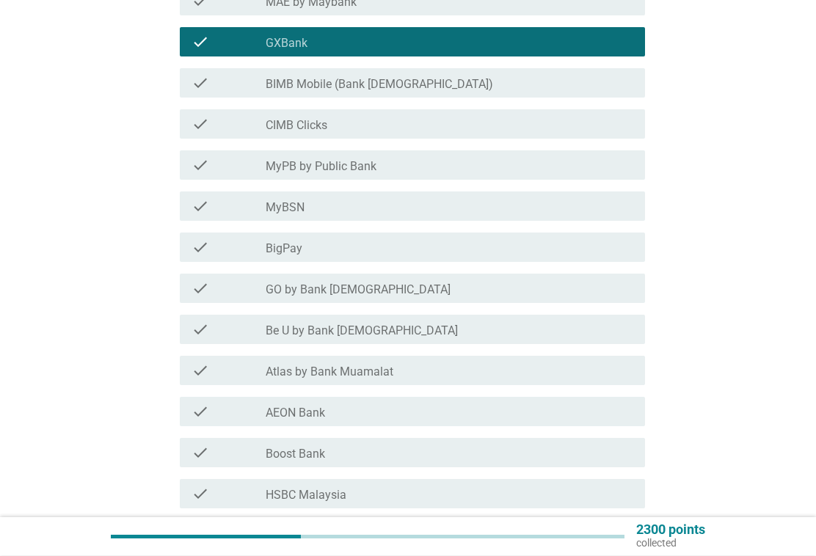
scroll to position [326, 0]
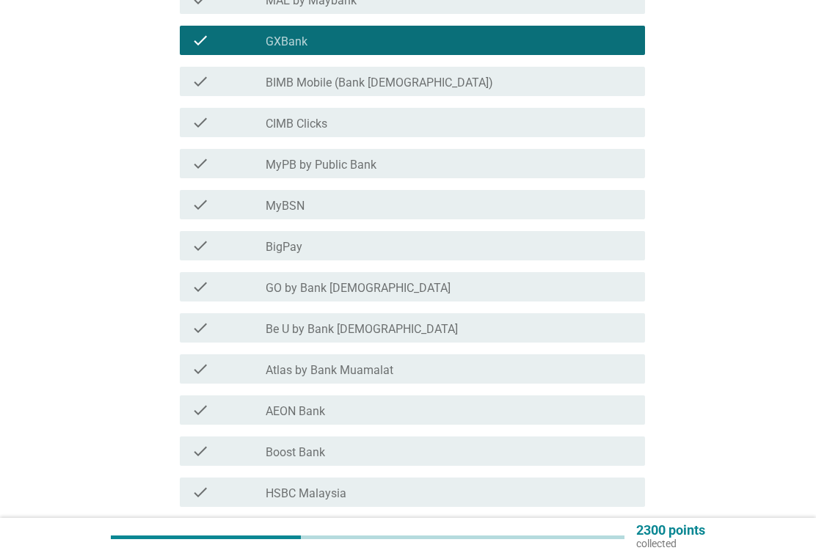
click at [556, 242] on div "check_box_outline_blank BigPay" at bounding box center [450, 246] width 368 height 18
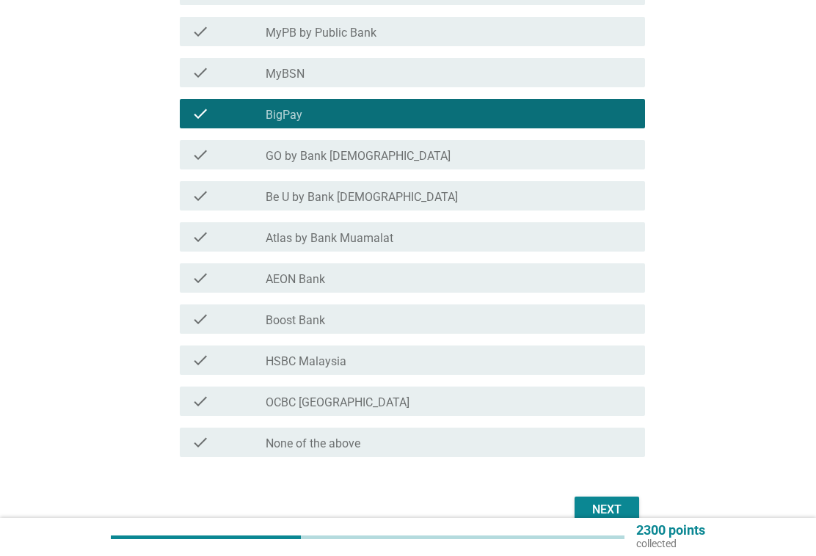
scroll to position [534, 0]
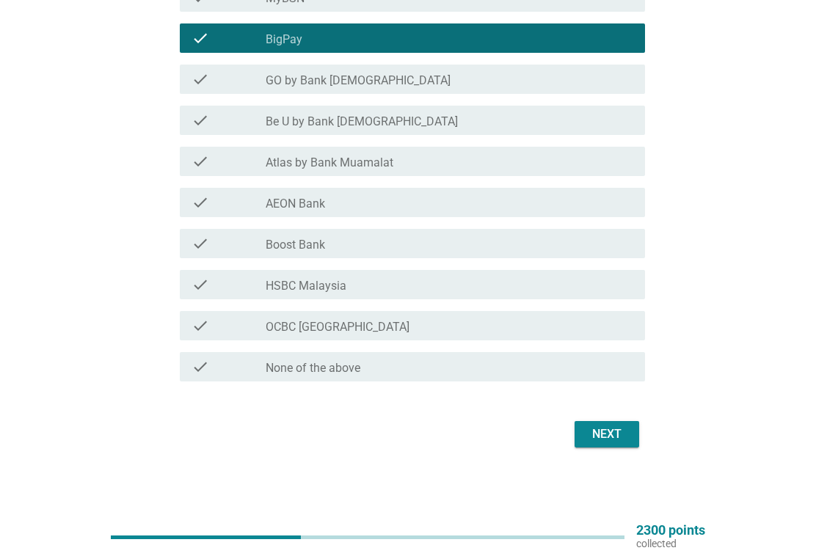
click at [623, 435] on div "Next" at bounding box center [607, 435] width 41 height 18
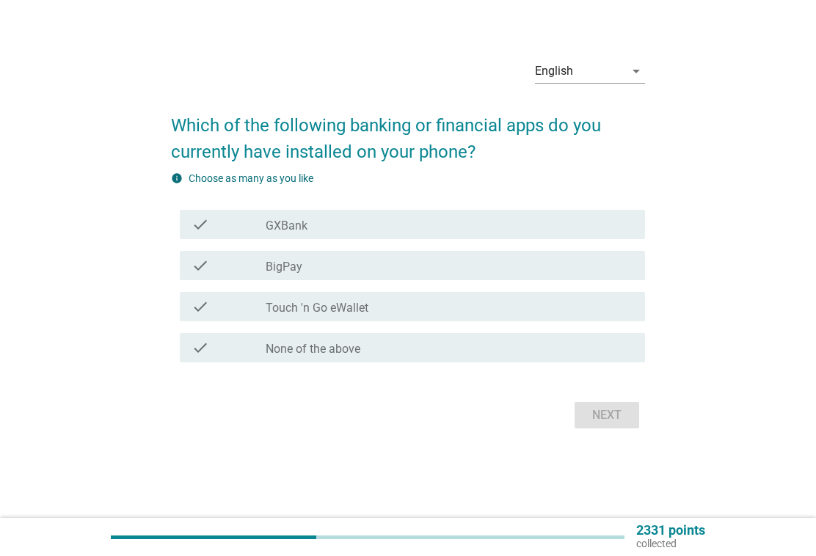
scroll to position [0, 0]
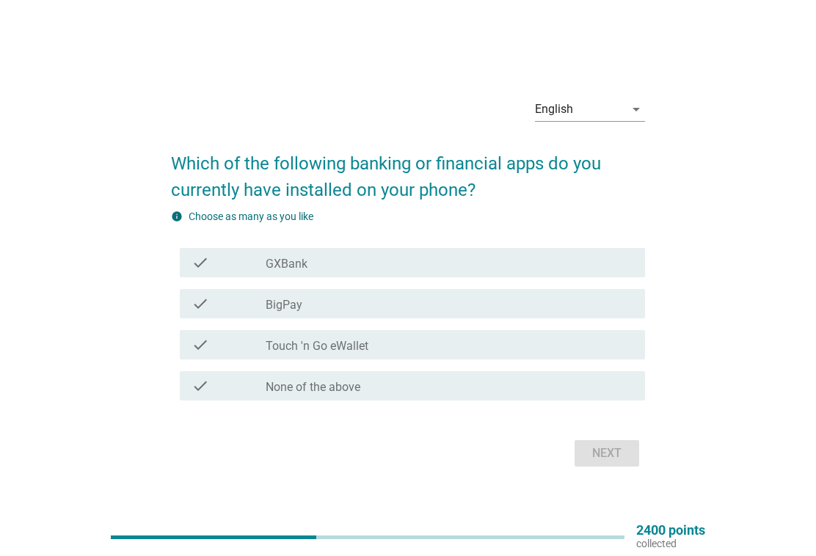
click at [451, 259] on div "check_box_outline_blank GXBank" at bounding box center [450, 263] width 368 height 18
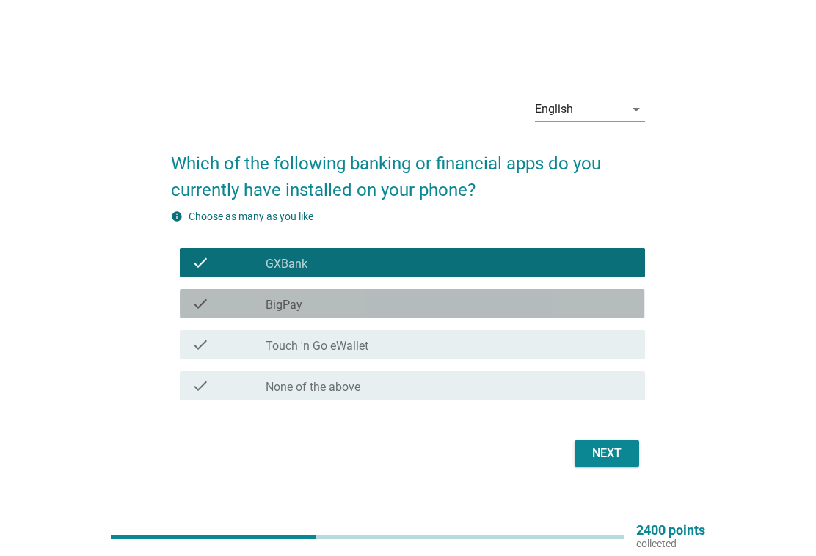
click at [432, 302] on div "check_box_outline_blank BigPay" at bounding box center [450, 304] width 368 height 18
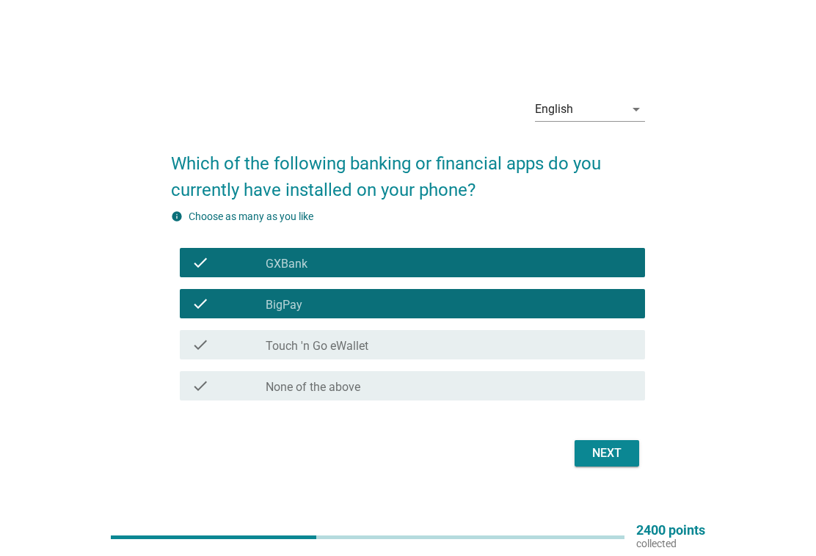
click at [621, 460] on div "Next" at bounding box center [607, 454] width 41 height 18
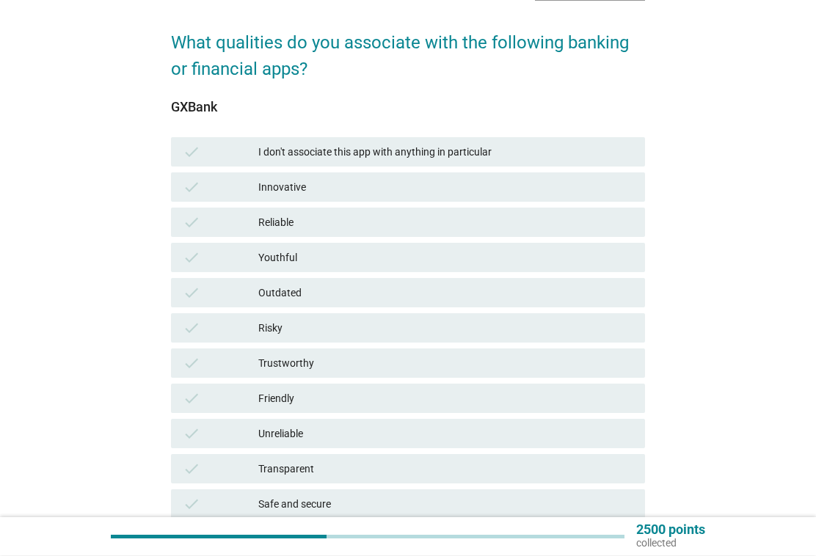
scroll to position [102, 0]
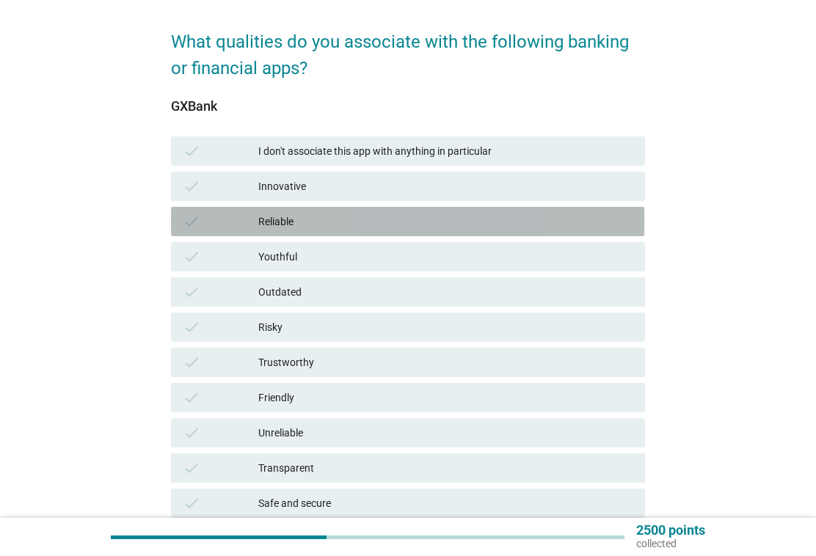
click at [493, 223] on div "Reliable" at bounding box center [445, 222] width 375 height 18
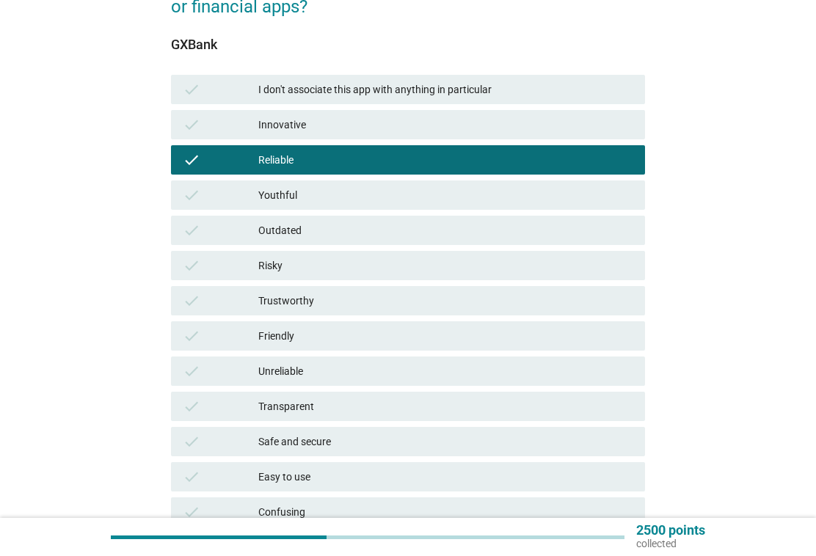
click at [473, 289] on div "check Trustworthy" at bounding box center [407, 300] width 473 height 29
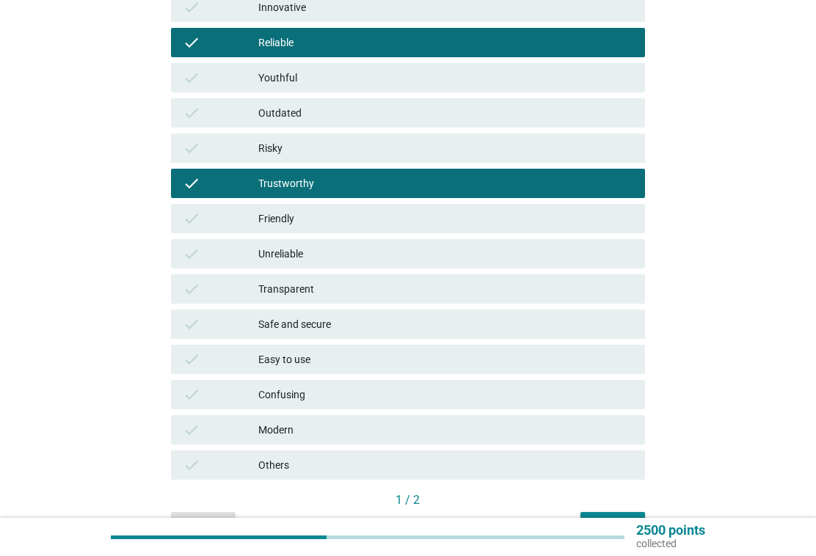
click at [519, 320] on div "Safe and secure" at bounding box center [445, 325] width 375 height 18
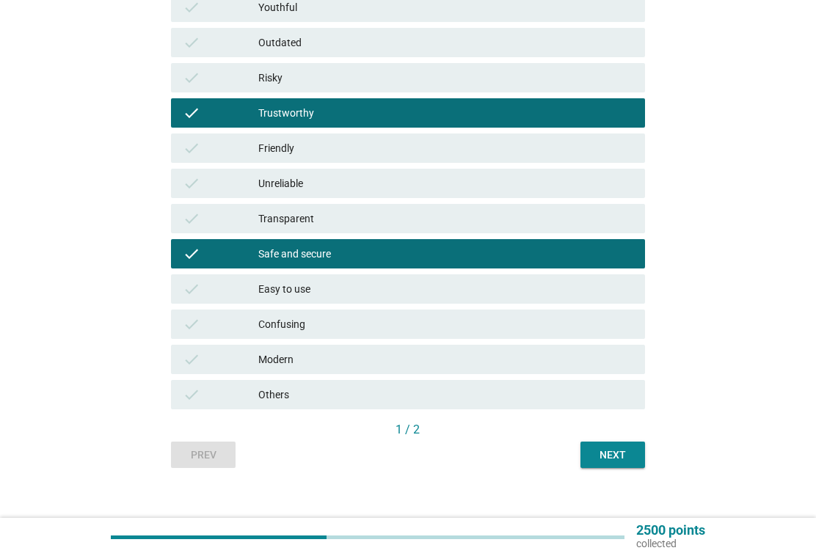
scroll to position [368, 0]
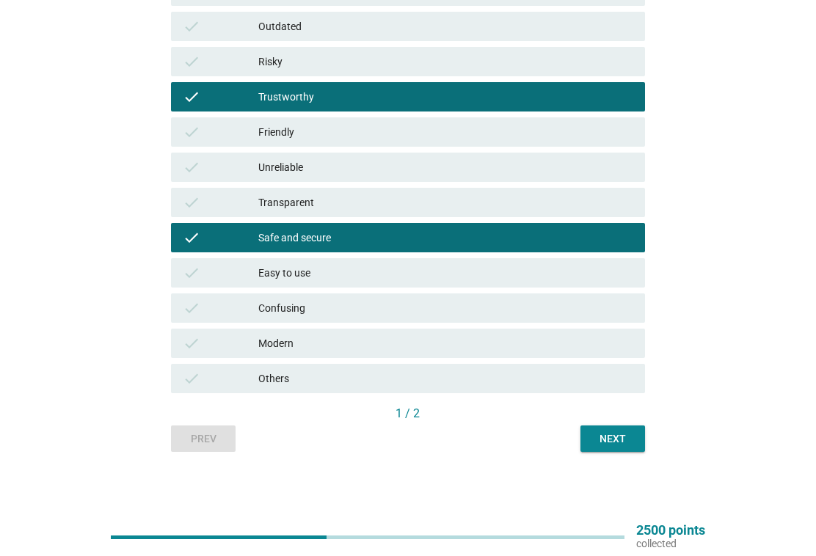
click at [620, 438] on div "Next" at bounding box center [612, 439] width 41 height 15
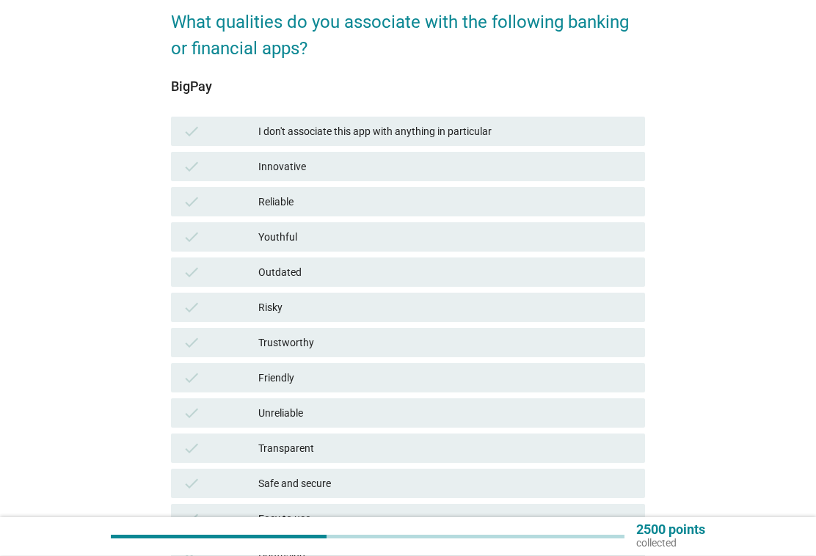
scroll to position [125, 0]
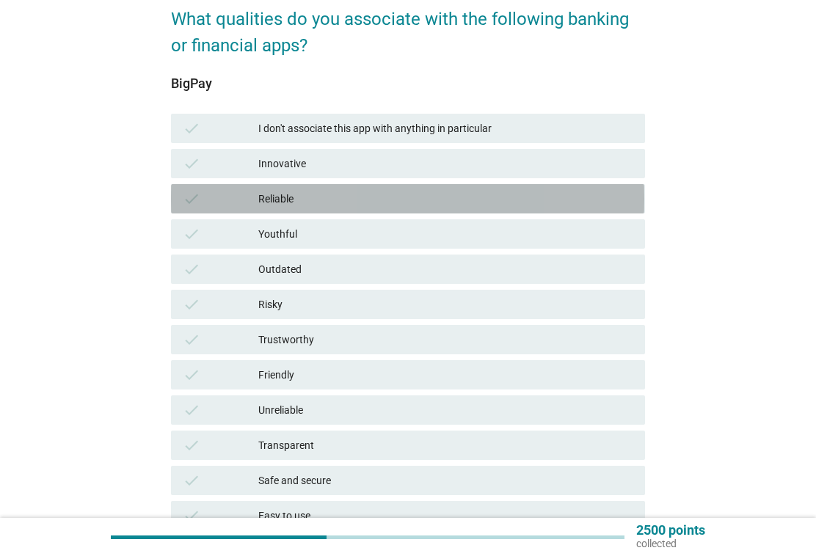
click at [498, 206] on div "Reliable" at bounding box center [445, 199] width 375 height 18
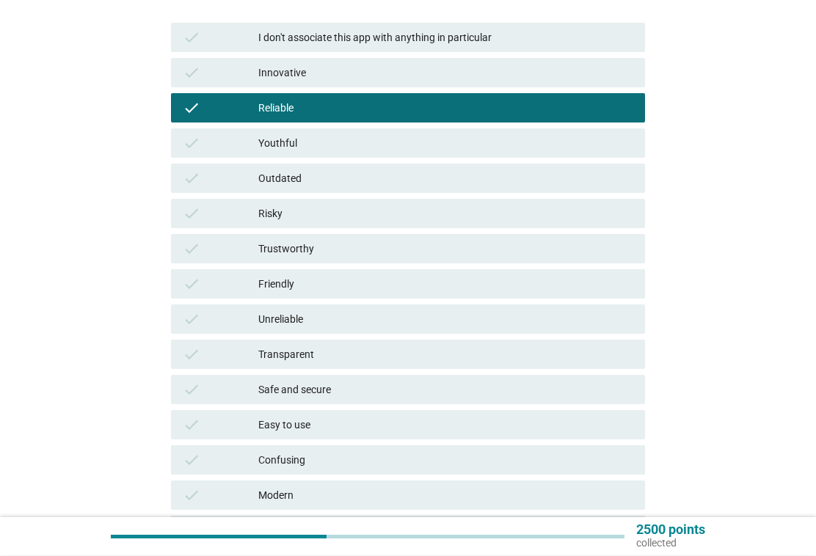
scroll to position [211, 0]
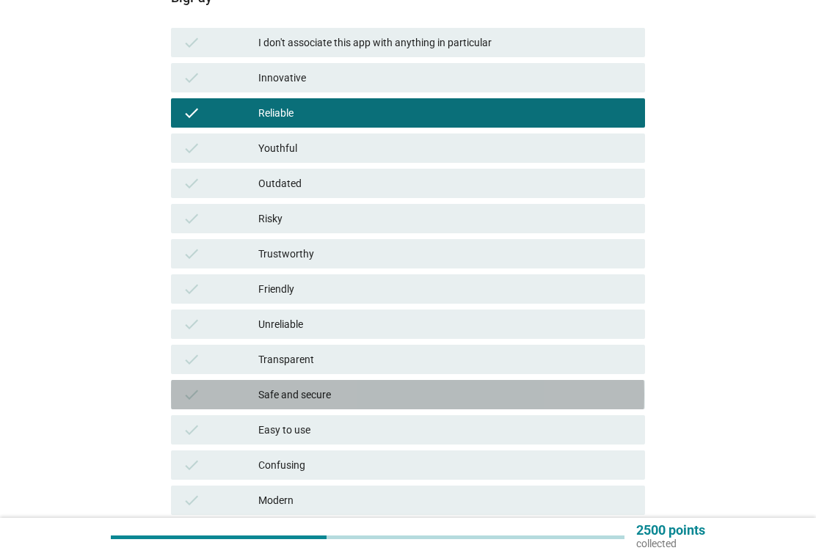
click at [401, 401] on div "Safe and secure" at bounding box center [445, 395] width 375 height 18
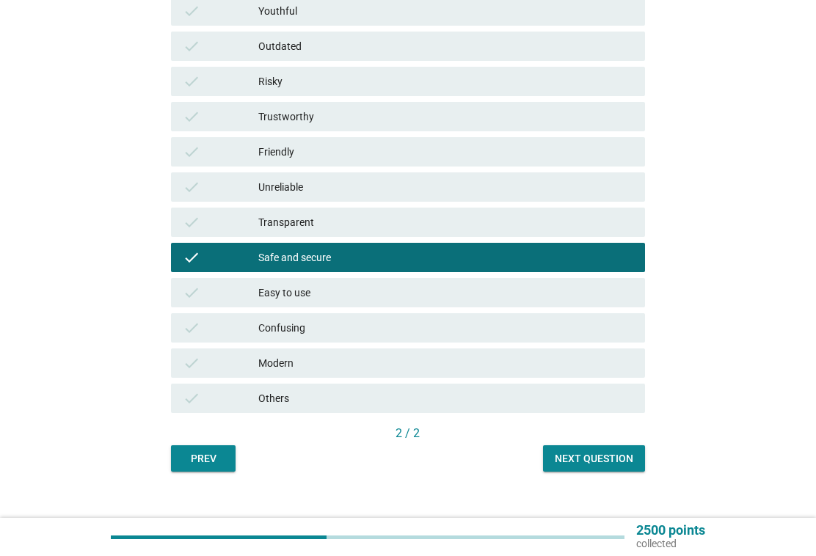
scroll to position [368, 0]
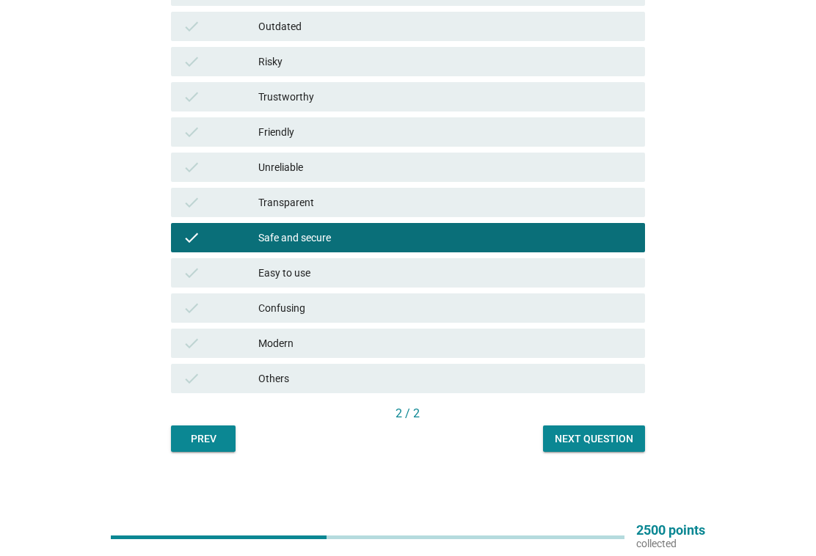
click at [620, 443] on div "Next question" at bounding box center [594, 439] width 79 height 15
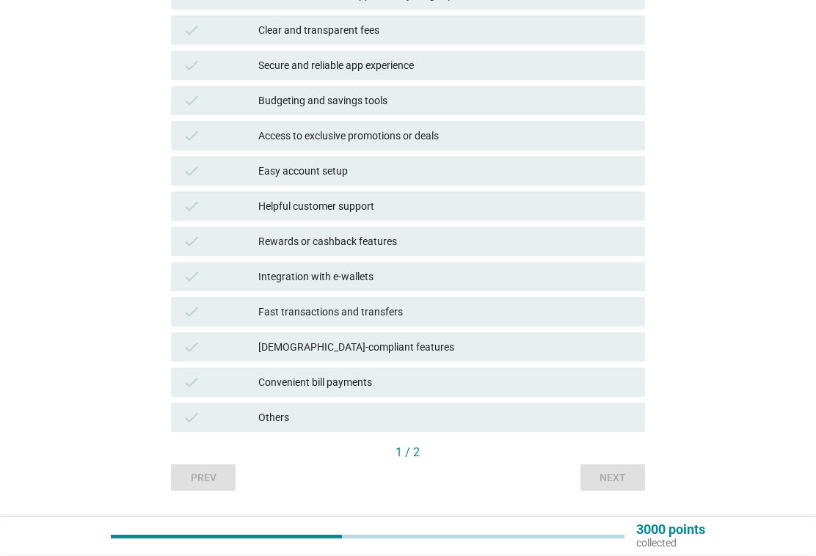
scroll to position [260, 0]
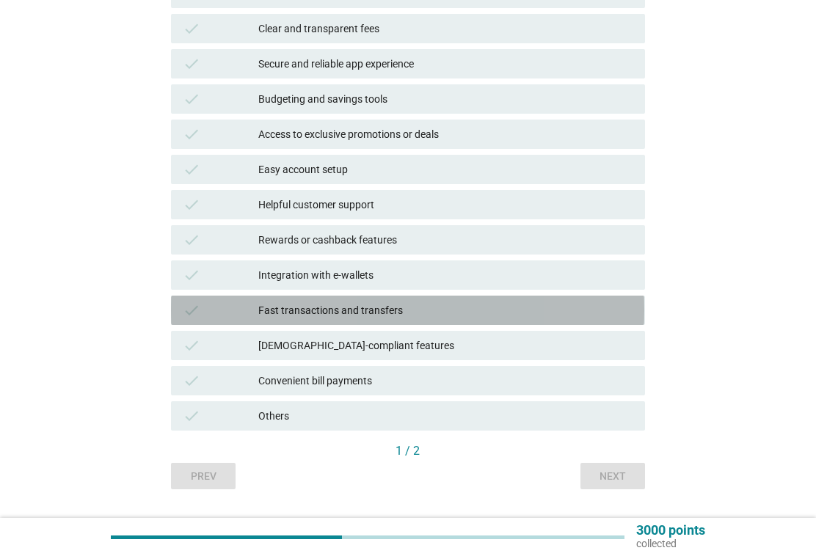
click at [518, 312] on div "Fast transactions and transfers" at bounding box center [445, 311] width 375 height 18
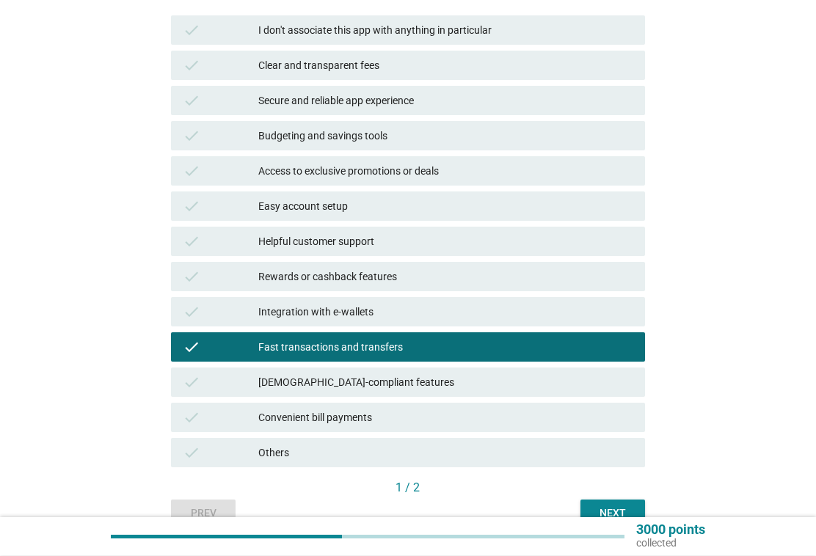
scroll to position [228, 0]
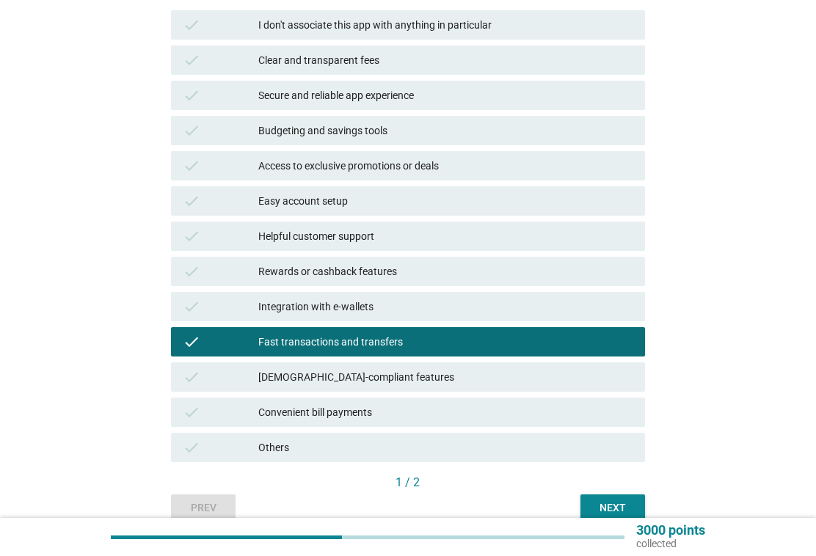
click at [563, 101] on div "Secure and reliable app experience" at bounding box center [445, 96] width 375 height 18
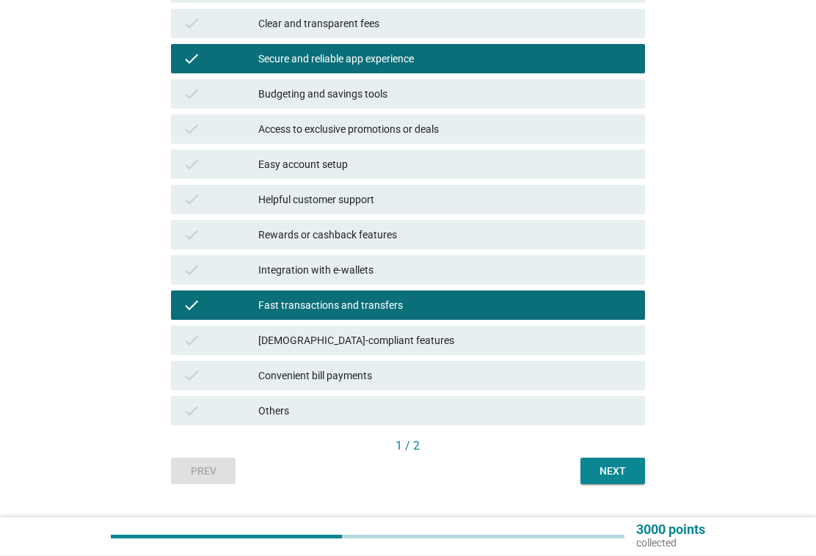
scroll to position [265, 0]
click at [623, 476] on div "Next" at bounding box center [612, 471] width 41 height 15
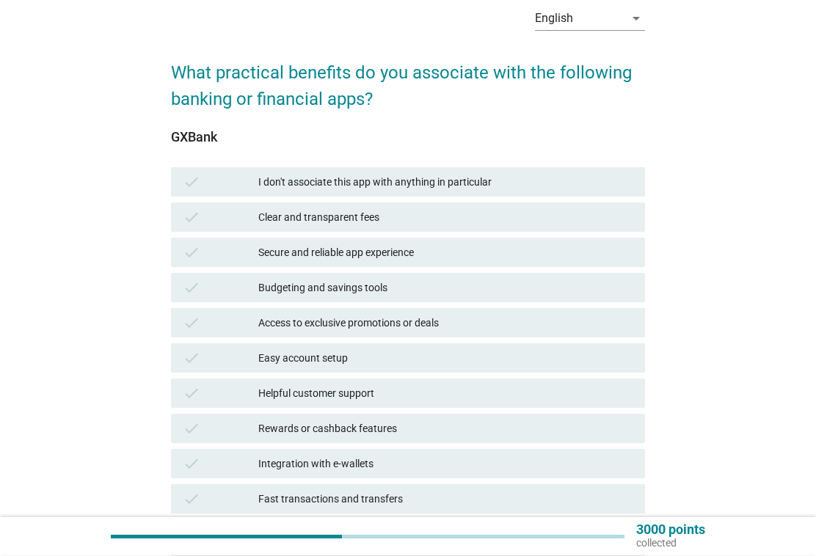
scroll to position [257, 0]
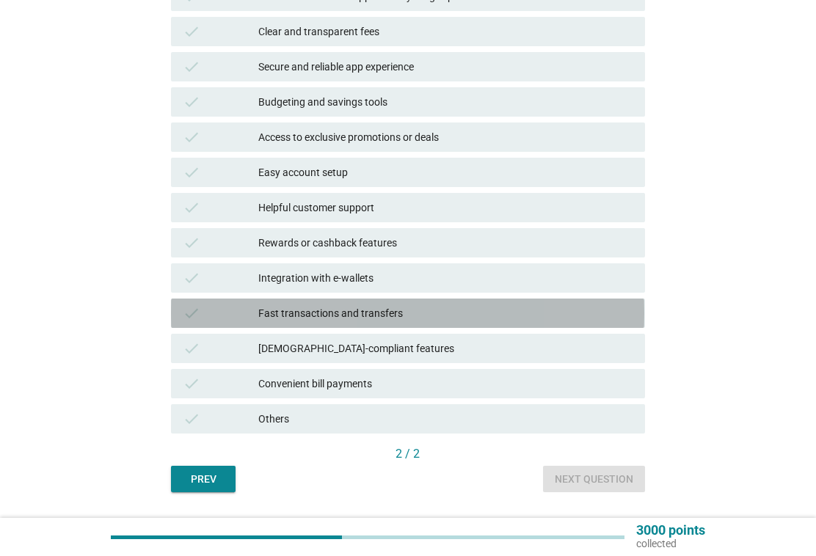
click at [417, 318] on div "Fast transactions and transfers" at bounding box center [445, 314] width 375 height 18
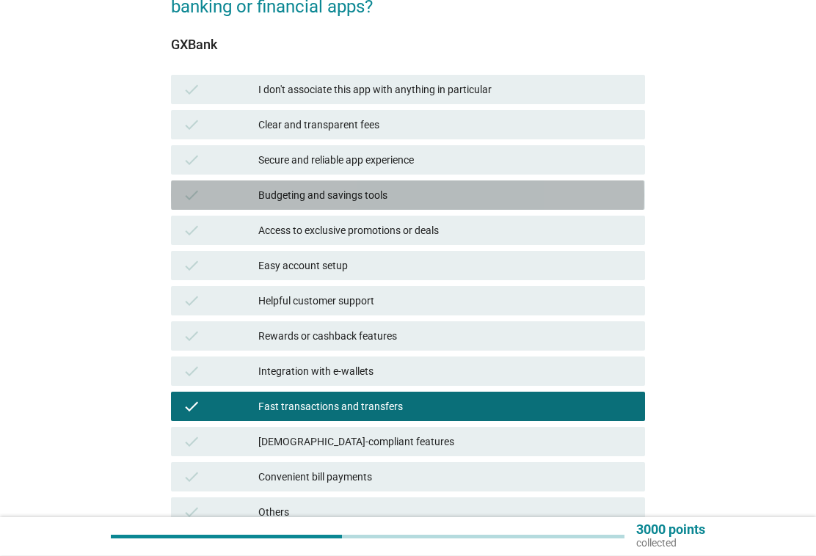
scroll to position [164, 0]
click at [498, 192] on div "Budgeting and savings tools" at bounding box center [445, 195] width 375 height 18
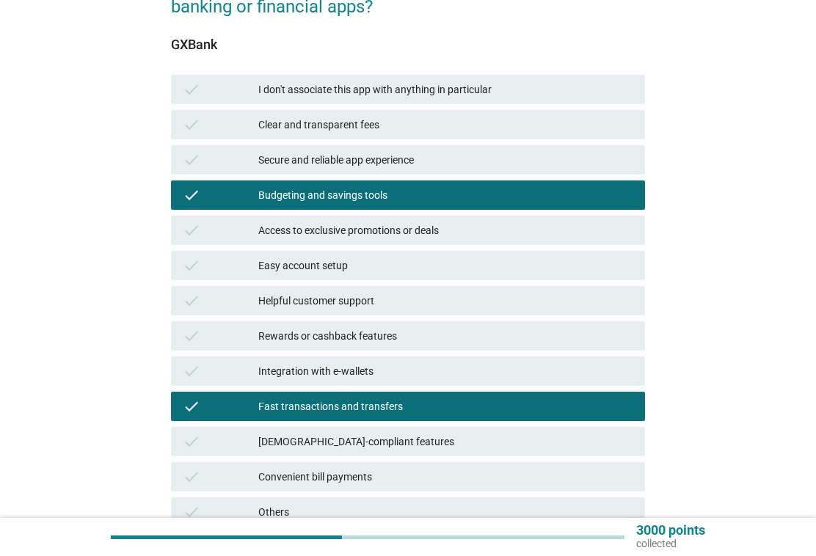
click at [349, 455] on div "check [DEMOGRAPHIC_DATA]-compliant features" at bounding box center [407, 441] width 473 height 29
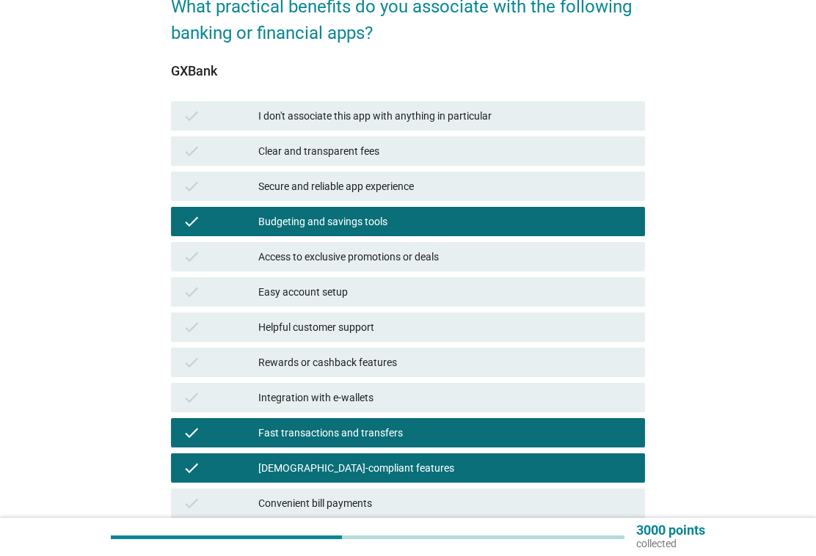
scroll to position [133, 0]
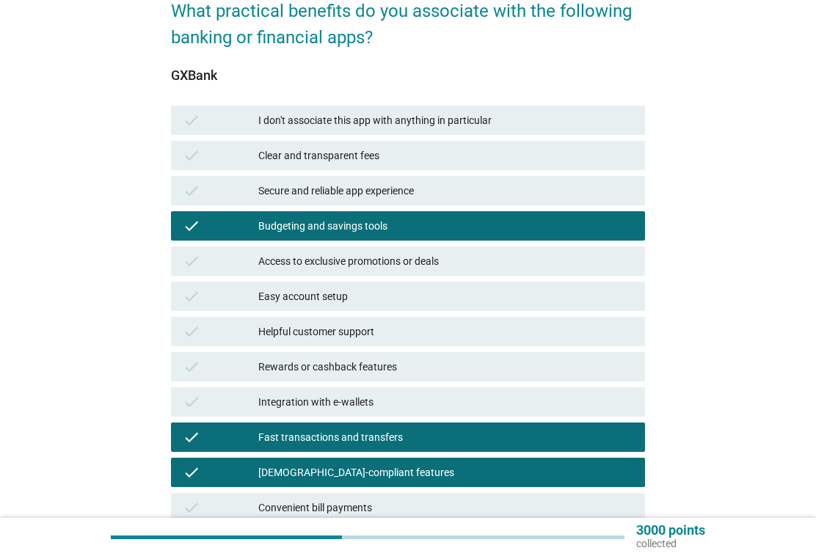
click at [526, 148] on div "Clear and transparent fees" at bounding box center [445, 156] width 375 height 18
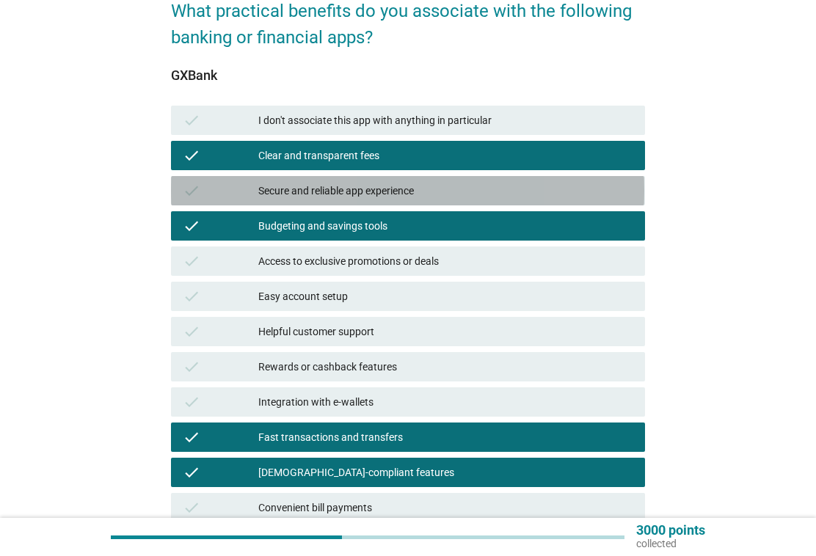
click at [518, 187] on div "Secure and reliable app experience" at bounding box center [445, 191] width 375 height 18
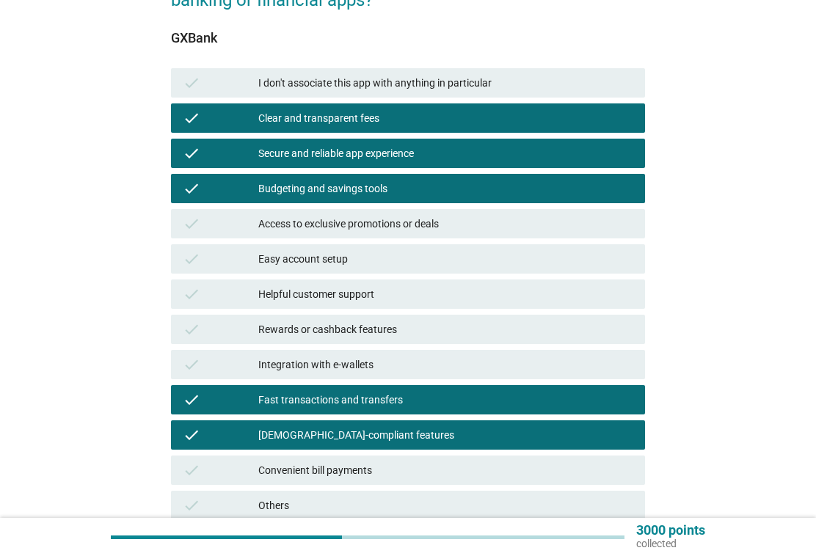
scroll to position [297, 0]
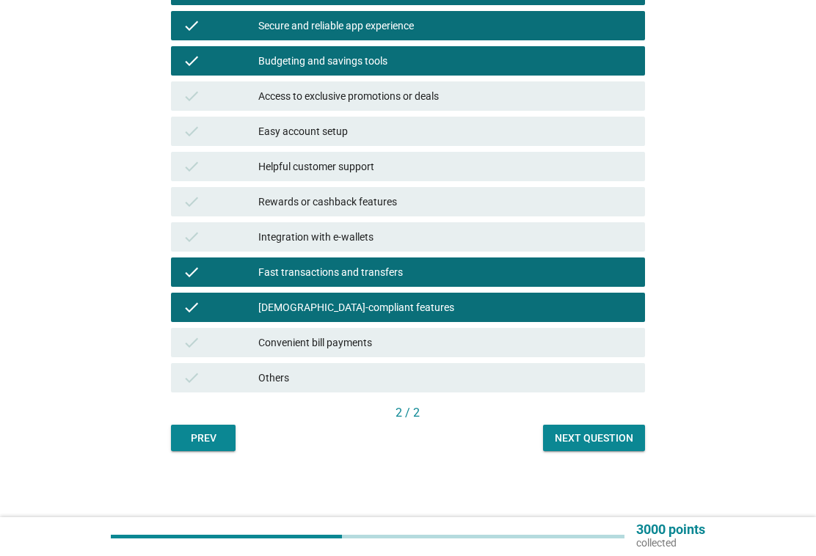
click at [610, 444] on div "Next question" at bounding box center [594, 439] width 79 height 15
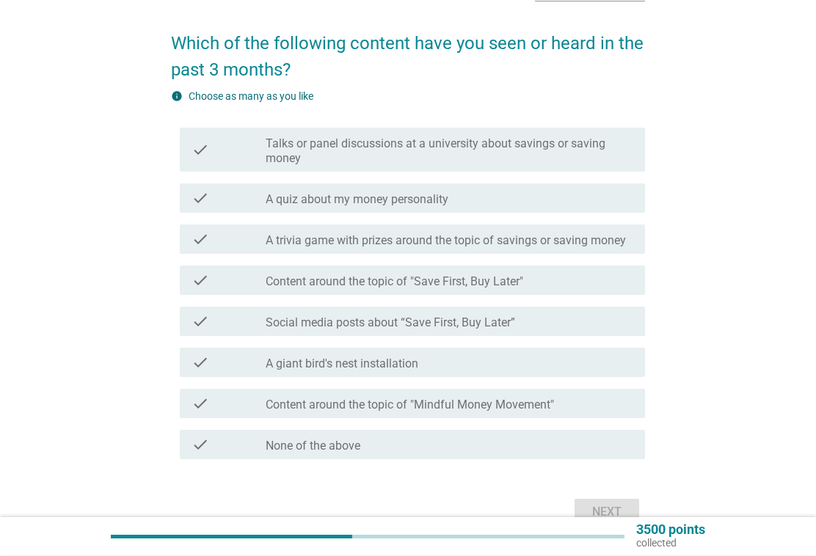
scroll to position [101, 0]
click at [525, 195] on div "check_box_outline_blank A quiz about my money personality" at bounding box center [450, 198] width 368 height 18
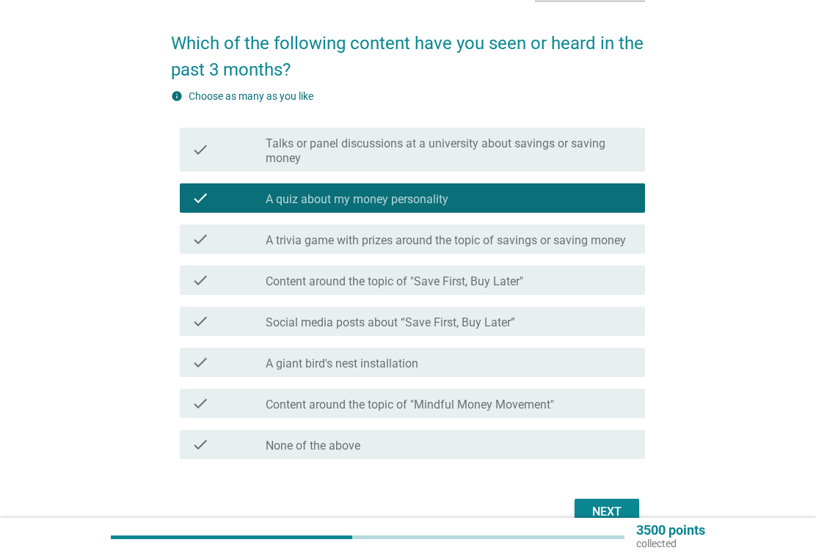
click at [353, 408] on label "Content around the topic of "Mindful Money Movement"" at bounding box center [410, 405] width 289 height 15
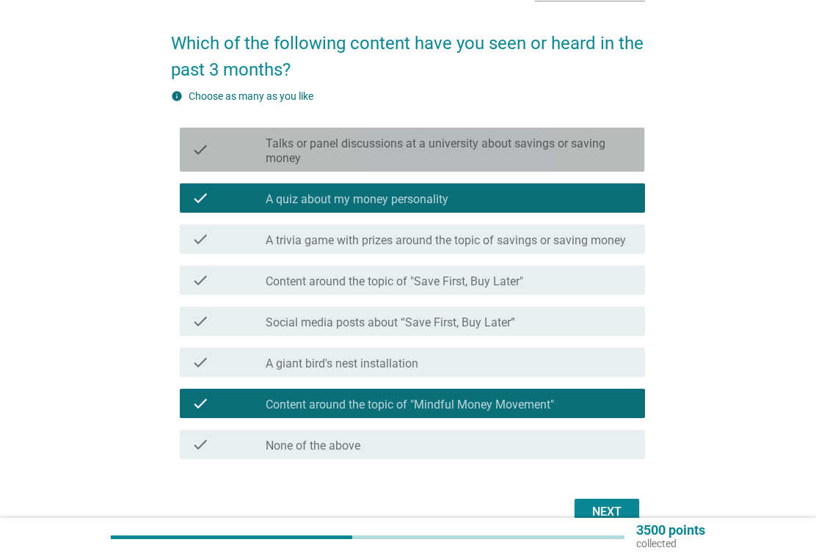
click at [598, 145] on label "Talks or panel discussions at a university about savings or saving money" at bounding box center [450, 151] width 368 height 29
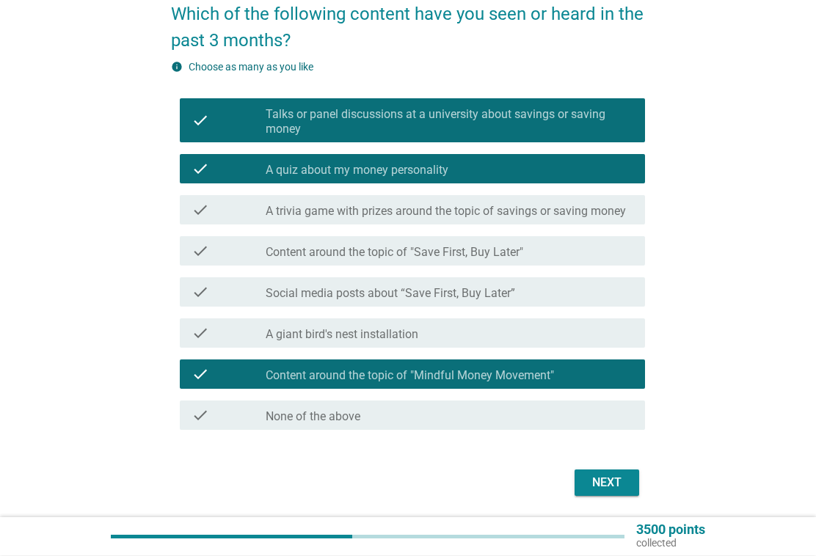
click at [610, 485] on div "Next" at bounding box center [607, 484] width 41 height 18
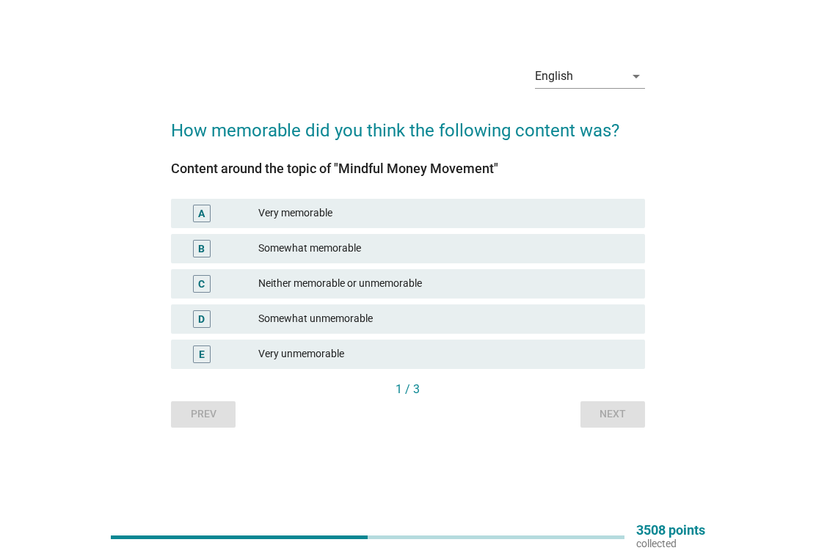
scroll to position [0, 0]
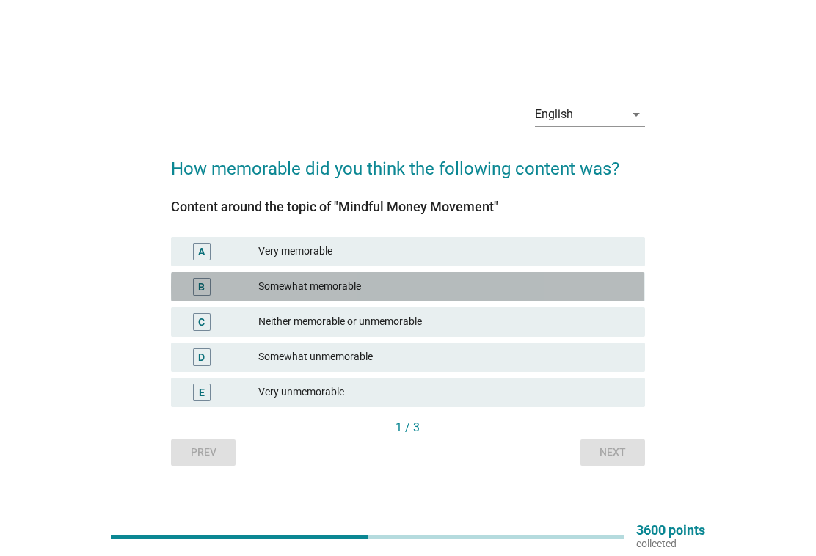
click at [432, 280] on div "Somewhat memorable" at bounding box center [445, 287] width 375 height 18
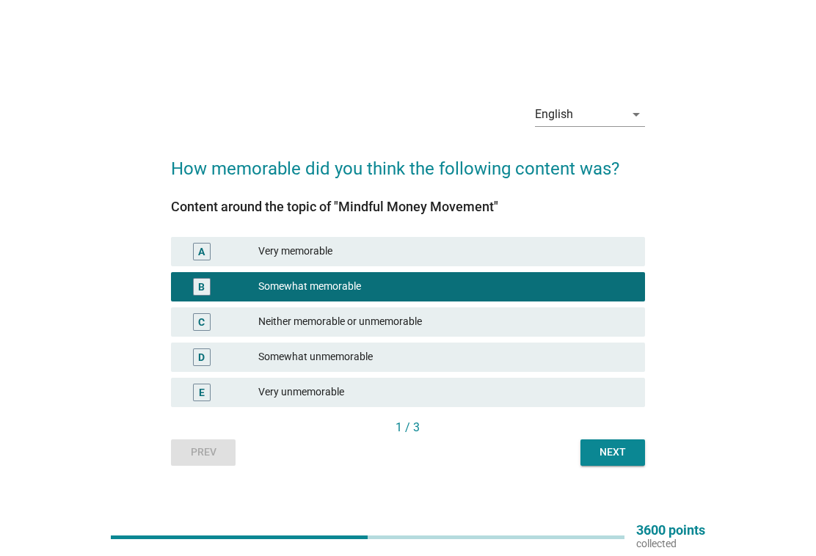
click at [623, 460] on div "Next" at bounding box center [612, 452] width 41 height 15
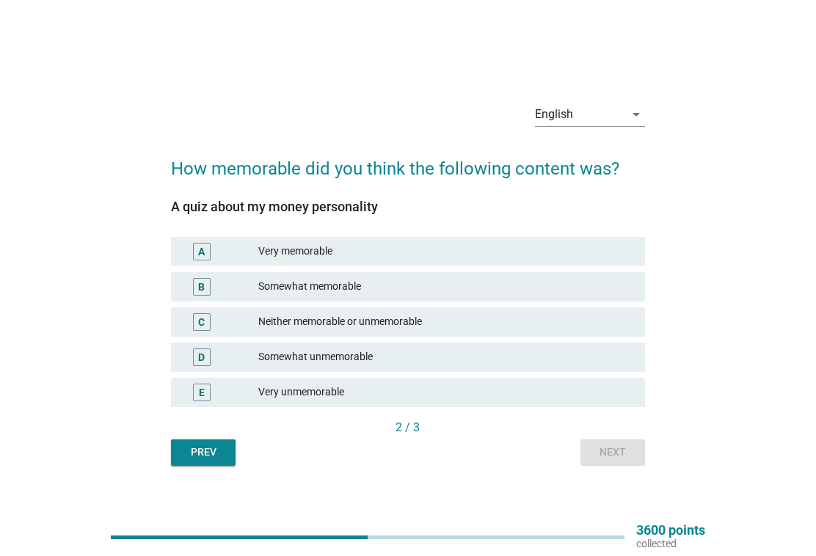
click at [439, 250] on div "Very memorable" at bounding box center [445, 252] width 375 height 18
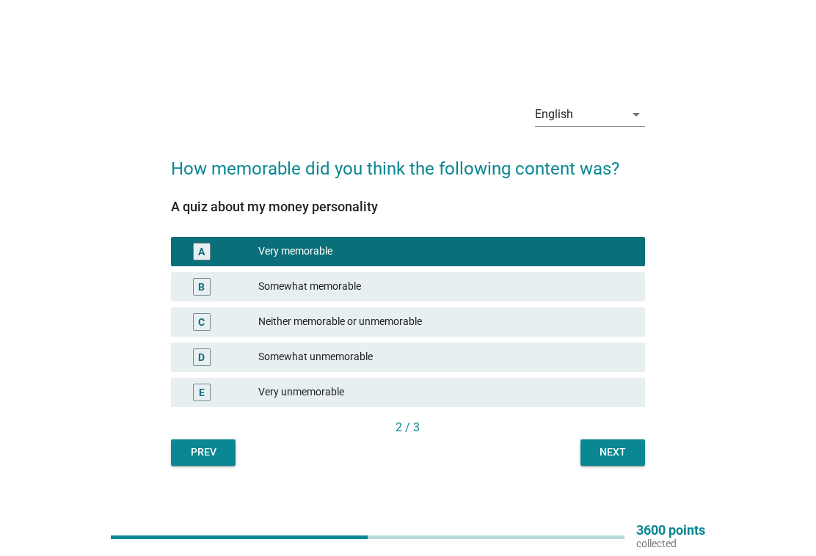
click at [614, 454] on div "Next" at bounding box center [612, 452] width 41 height 15
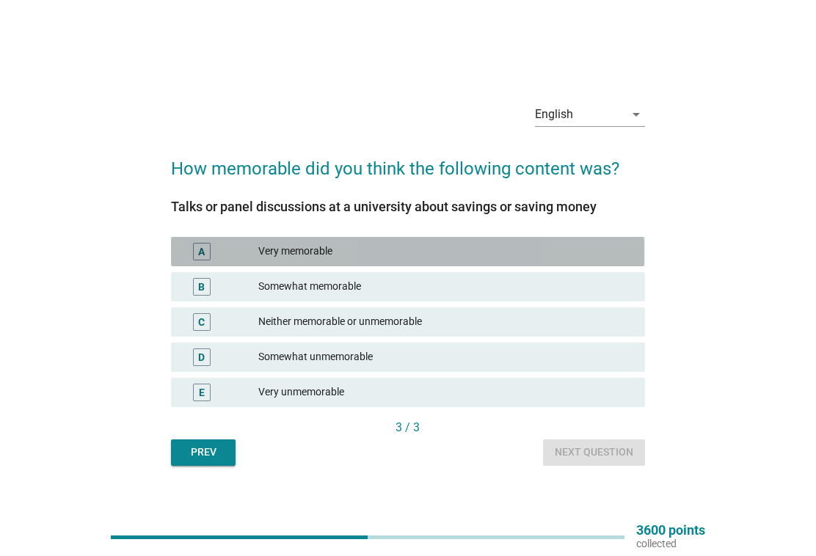
click at [423, 247] on div "Very memorable" at bounding box center [445, 252] width 375 height 18
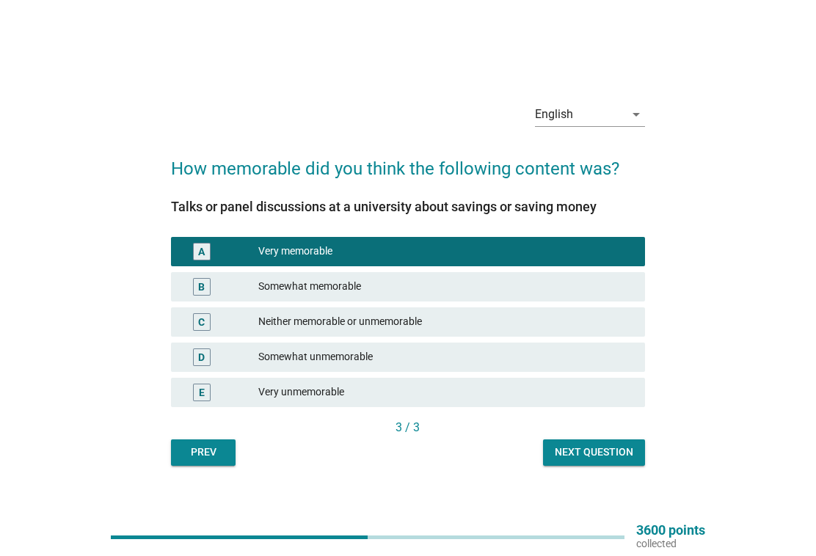
click at [598, 456] on div "Next question" at bounding box center [594, 452] width 79 height 15
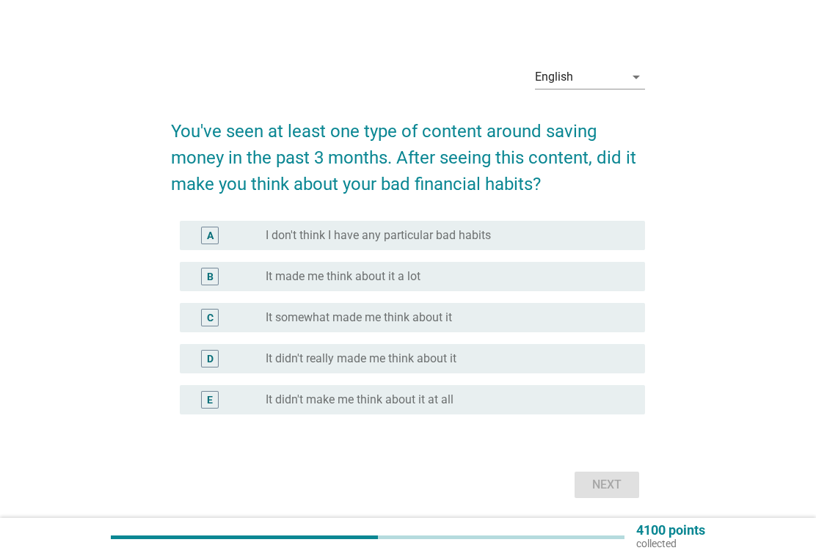
scroll to position [12, 0]
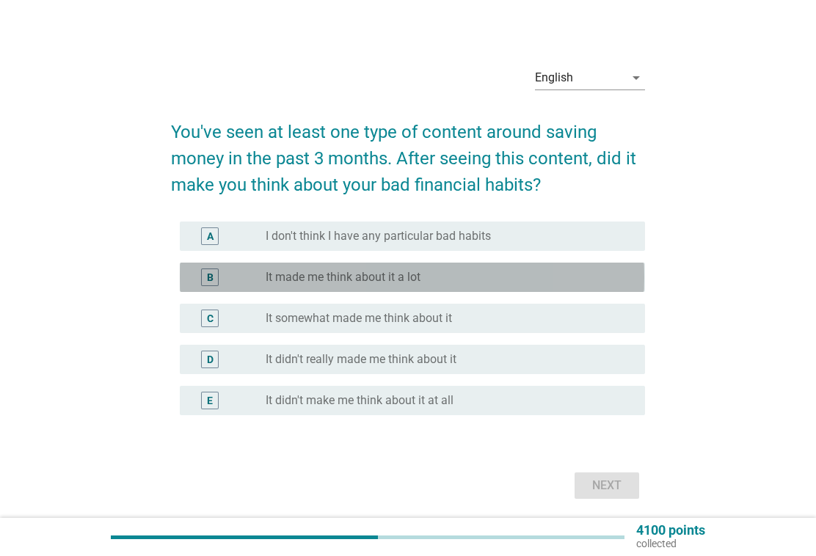
click at [484, 277] on div "radio_button_unchecked It made me think about it a lot" at bounding box center [444, 277] width 356 height 15
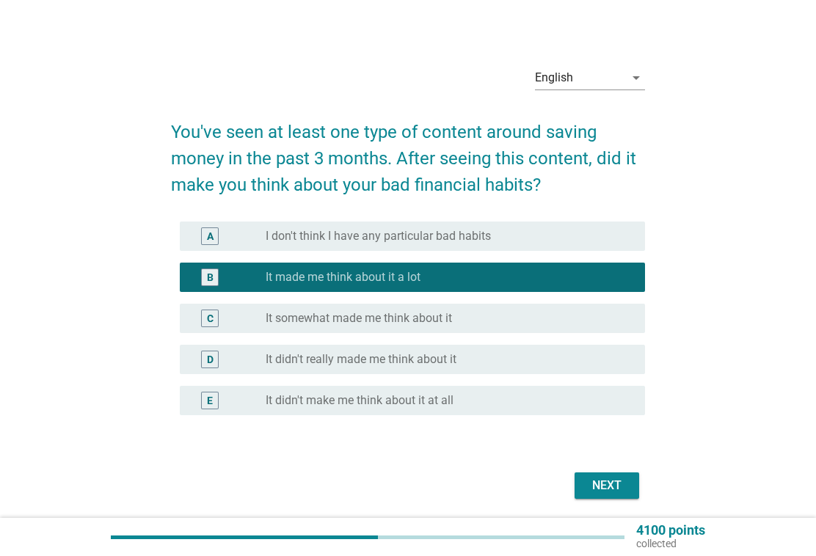
click at [612, 482] on div "Next" at bounding box center [607, 486] width 41 height 18
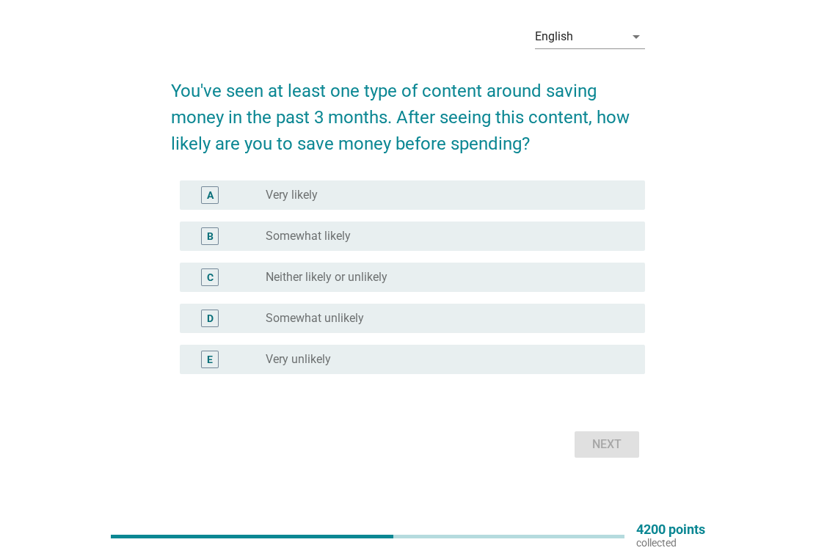
scroll to position [53, 0]
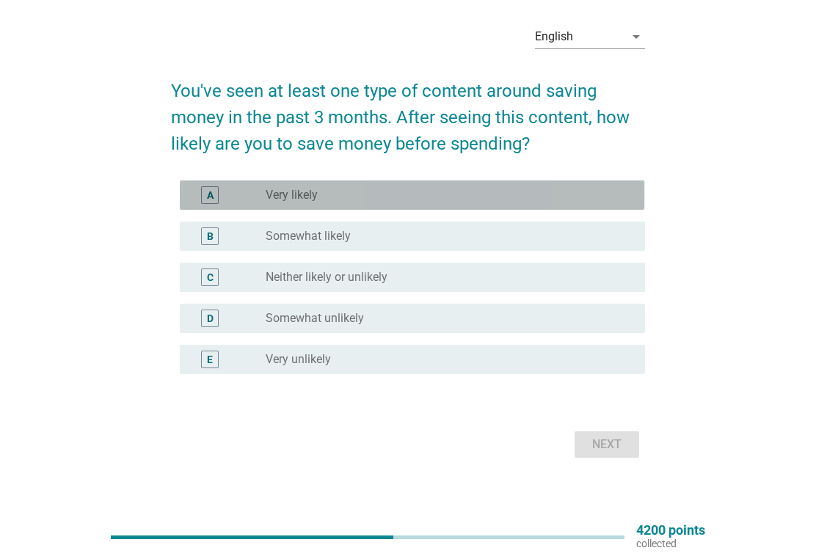
click at [536, 184] on div "A radio_button_unchecked Very likely" at bounding box center [412, 195] width 465 height 29
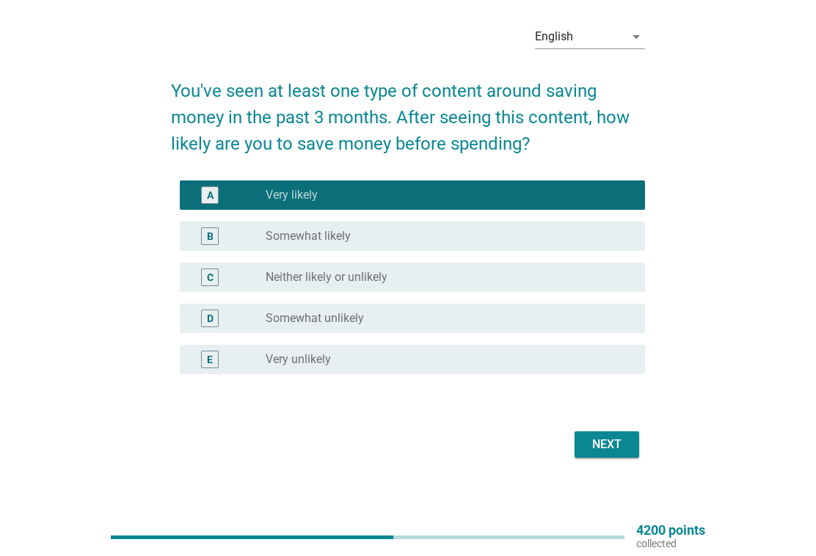
click at [621, 438] on div "Next" at bounding box center [607, 445] width 41 height 18
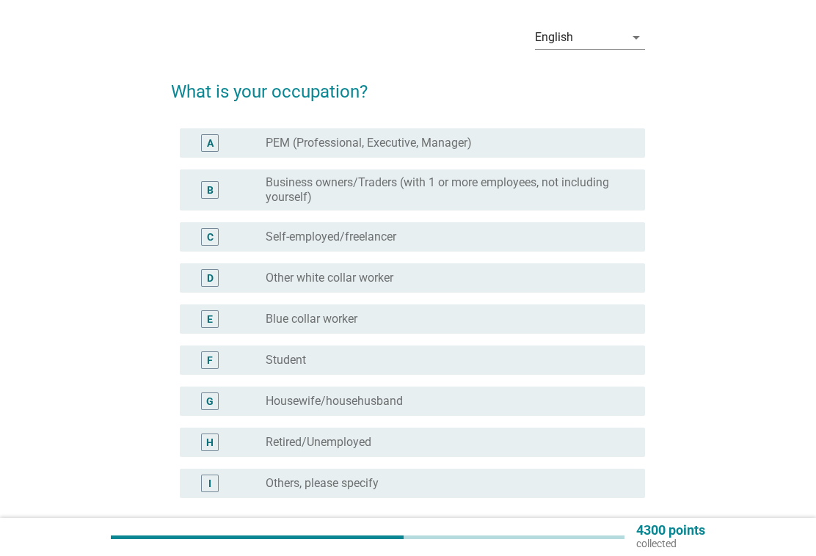
click at [569, 145] on div "radio_button_unchecked PEM (Professional, Executive, Manager)" at bounding box center [444, 143] width 356 height 15
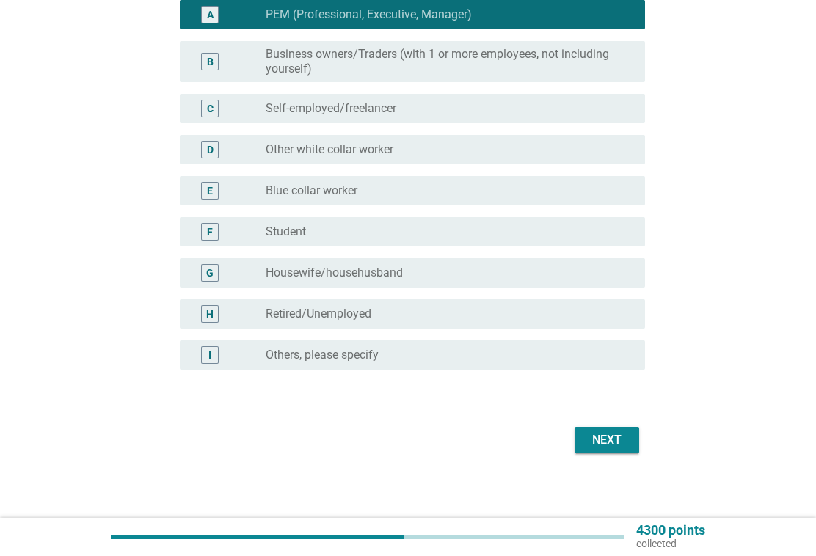
scroll to position [186, 0]
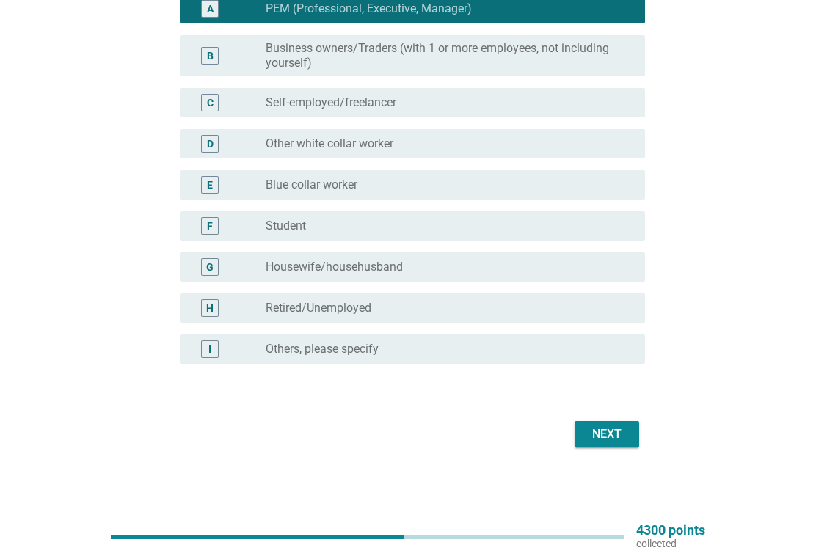
click at [614, 437] on div "Next" at bounding box center [607, 435] width 41 height 18
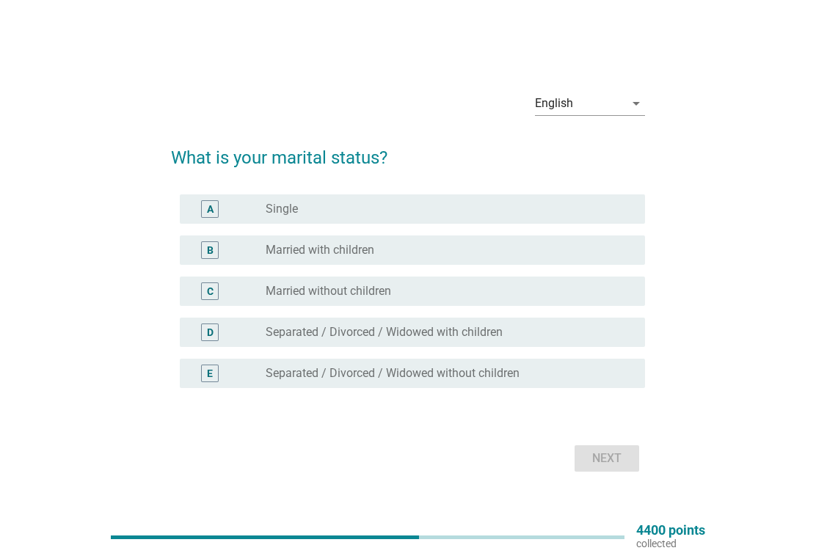
click at [521, 245] on div "radio_button_unchecked Married with children" at bounding box center [444, 250] width 356 height 15
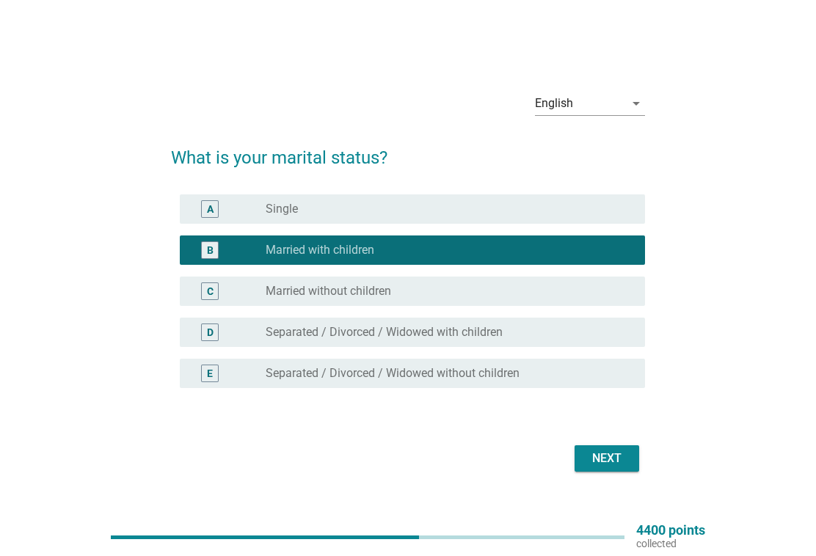
click at [618, 453] on div "Next" at bounding box center [607, 459] width 41 height 18
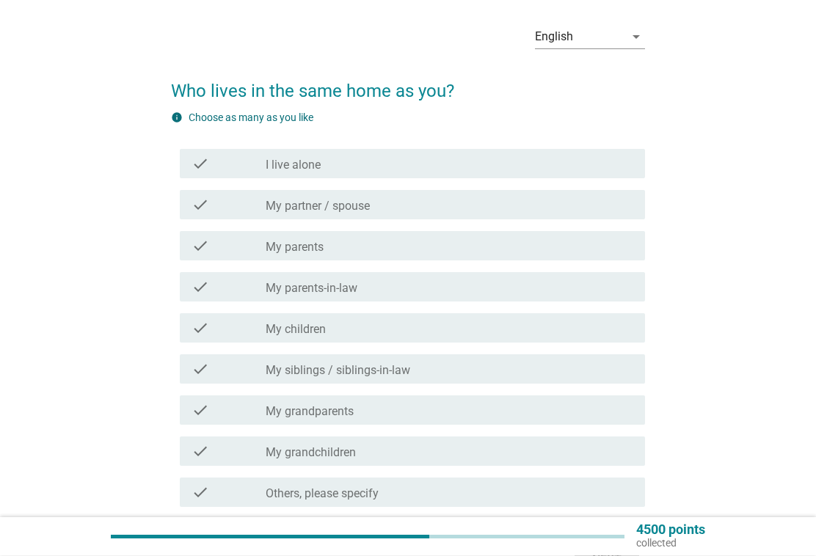
scroll to position [53, 0]
click at [559, 214] on div "check check_box_outline_blank My partner / spouse" at bounding box center [412, 204] width 465 height 29
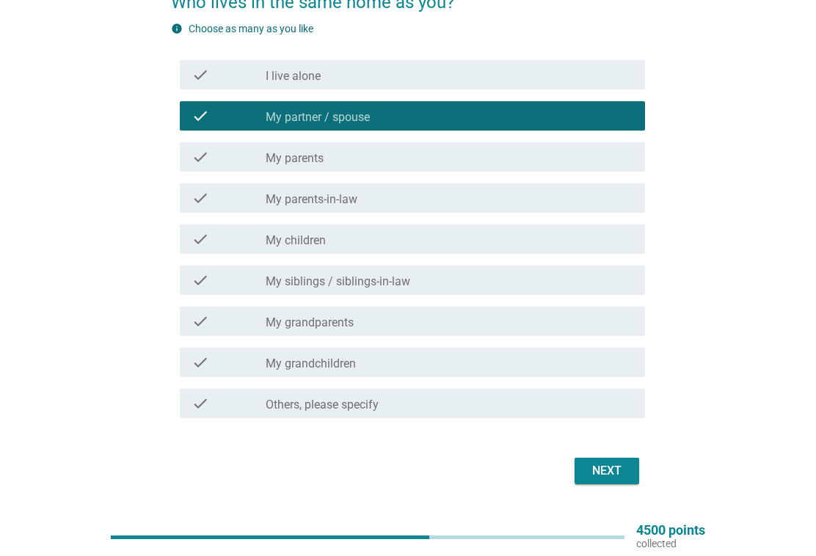
scroll to position [141, 0]
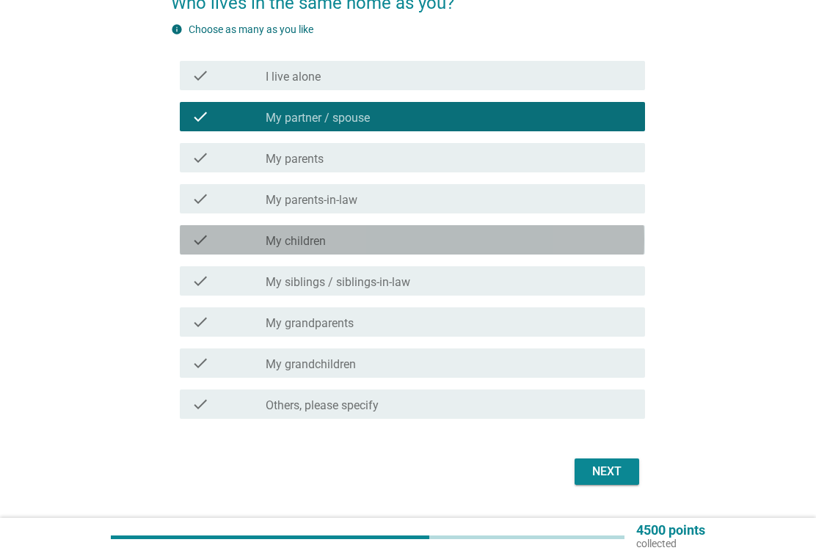
click at [537, 236] on div "check_box_outline_blank My children" at bounding box center [450, 240] width 368 height 18
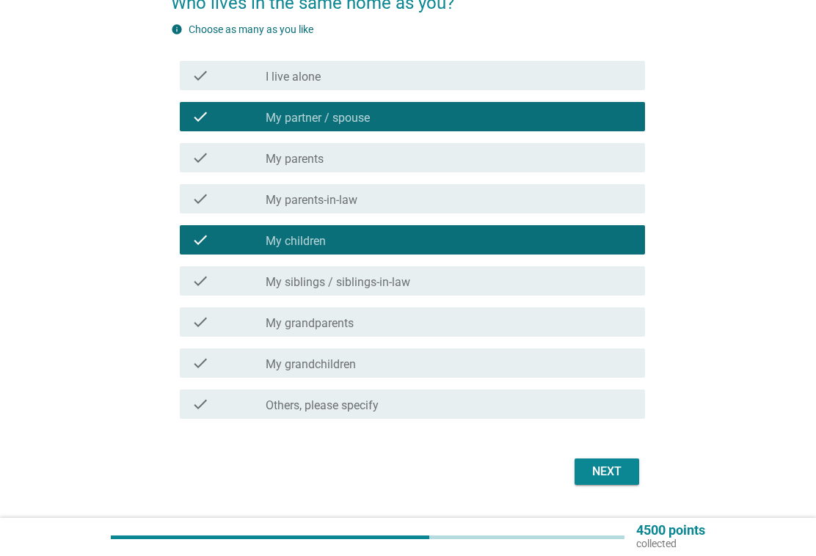
click at [622, 471] on div "Next" at bounding box center [607, 472] width 41 height 18
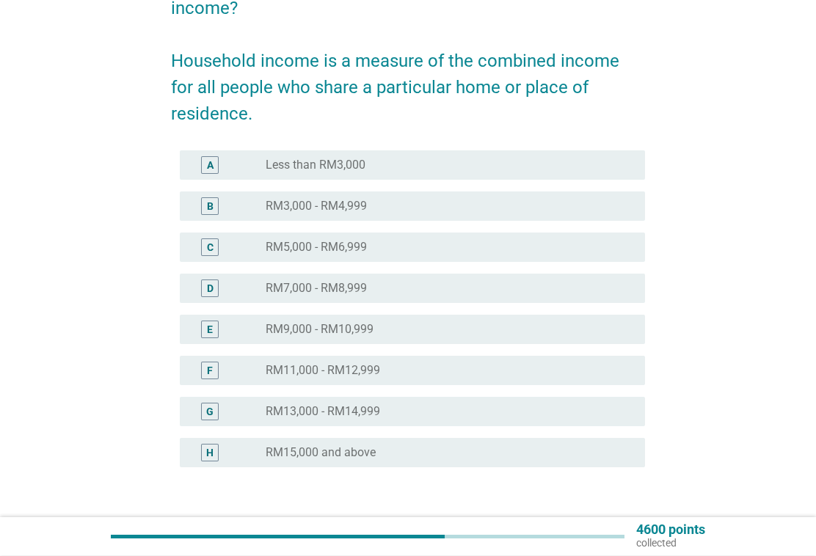
scroll to position [169, 0]
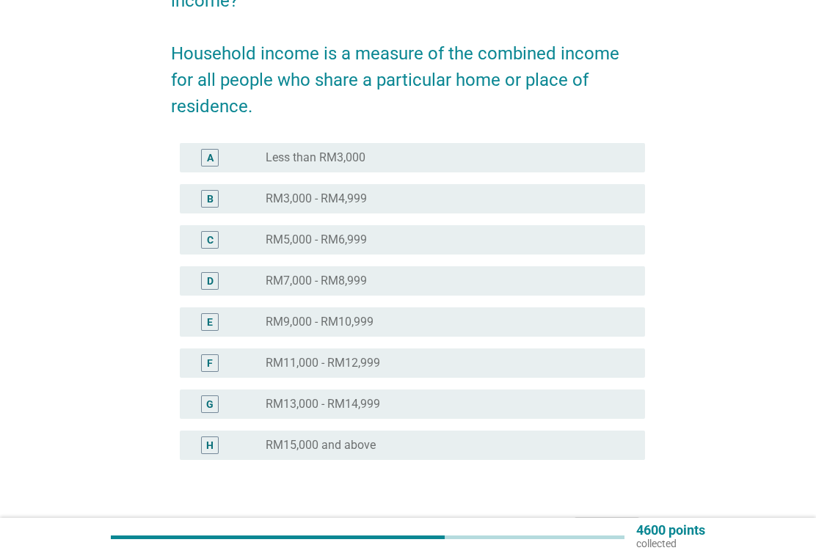
click at [510, 360] on div "radio_button_unchecked RM11,000 - RM12,999" at bounding box center [444, 363] width 356 height 15
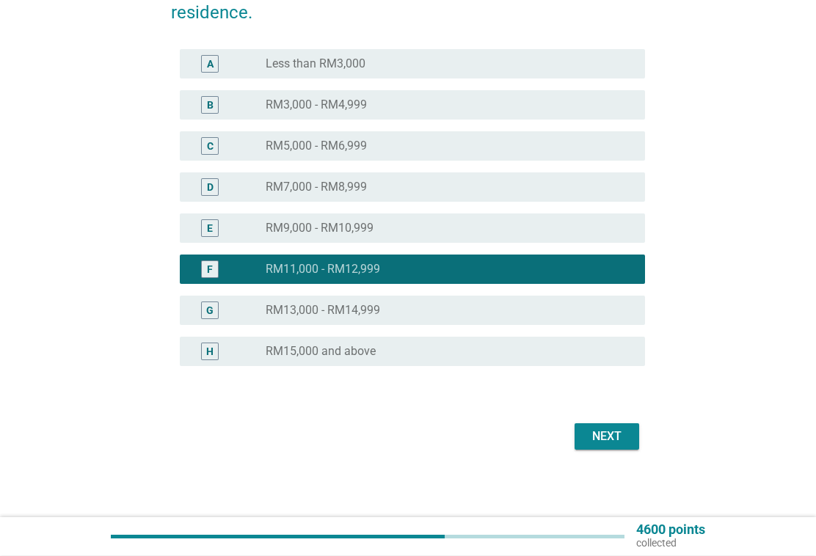
scroll to position [264, 0]
click at [620, 443] on div "Next" at bounding box center [607, 437] width 41 height 18
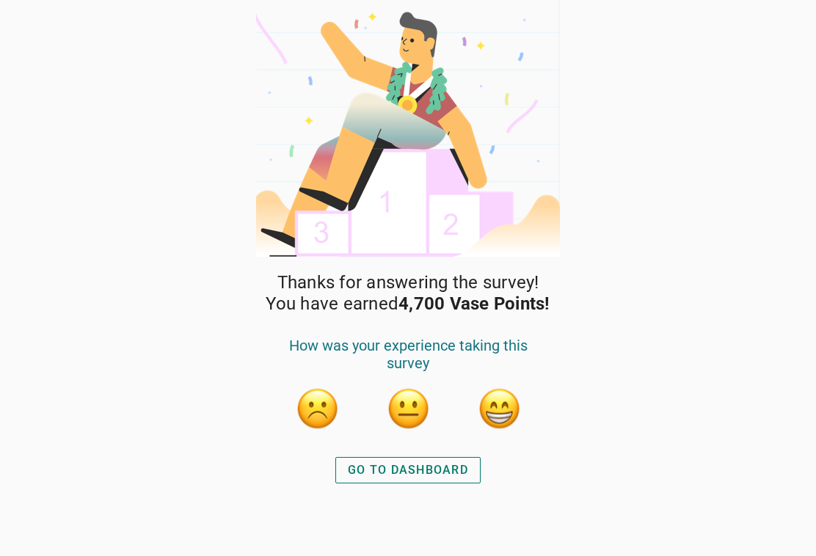
click at [431, 468] on div "GO TO DASHBOARD" at bounding box center [408, 471] width 120 height 18
